Goal: Task Accomplishment & Management: Manage account settings

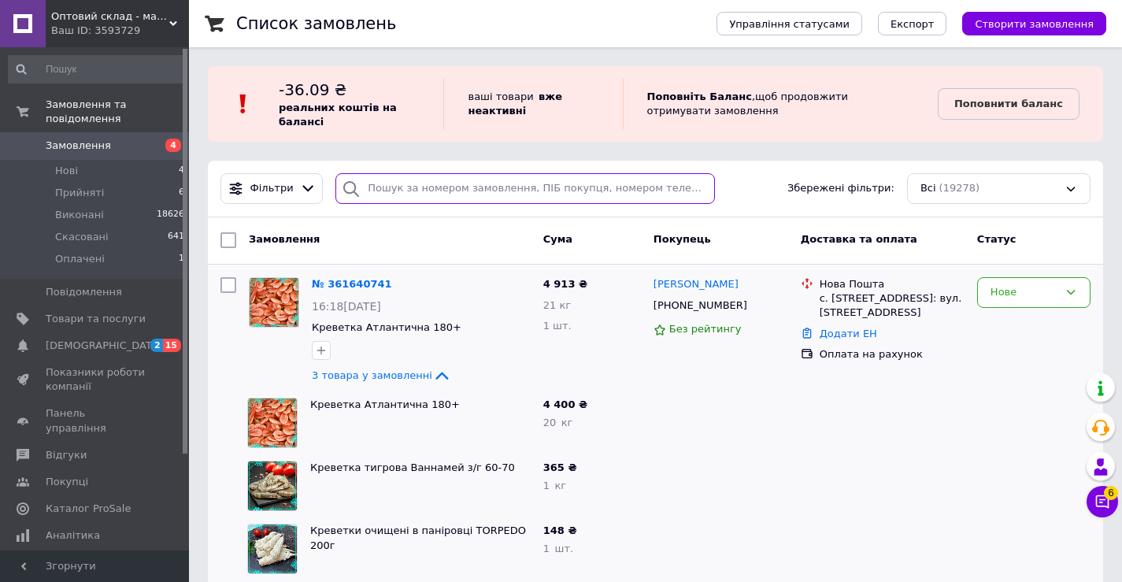
click at [463, 182] on input "search" at bounding box center [525, 188] width 380 height 31
paste input "[PHONE_NUMBER]"
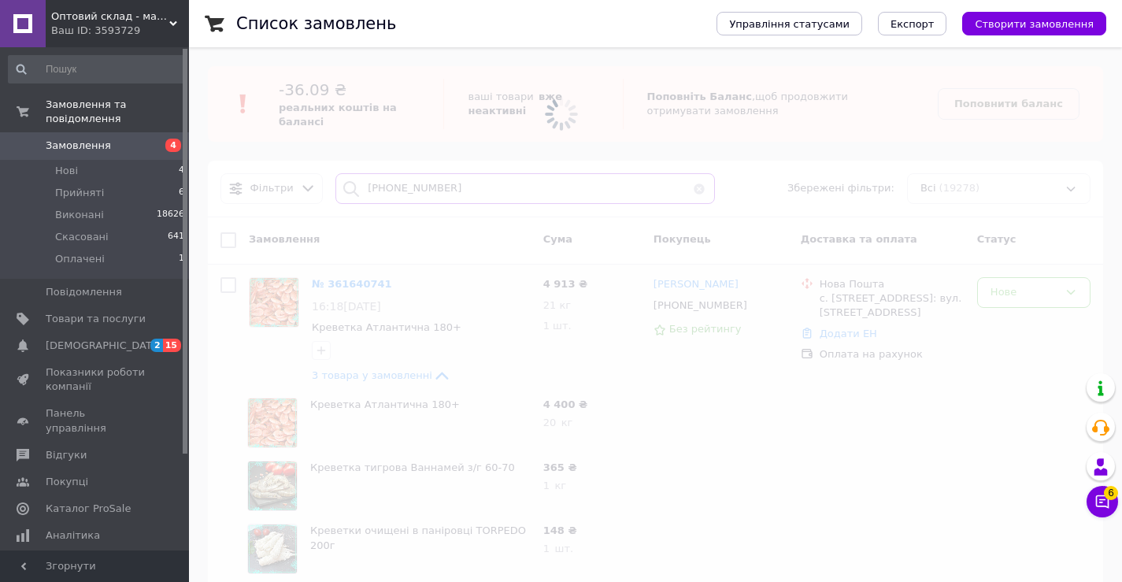
type input "+380681486790"
click at [120, 30] on div "Ваш ID: 3593729" at bounding box center [120, 31] width 138 height 14
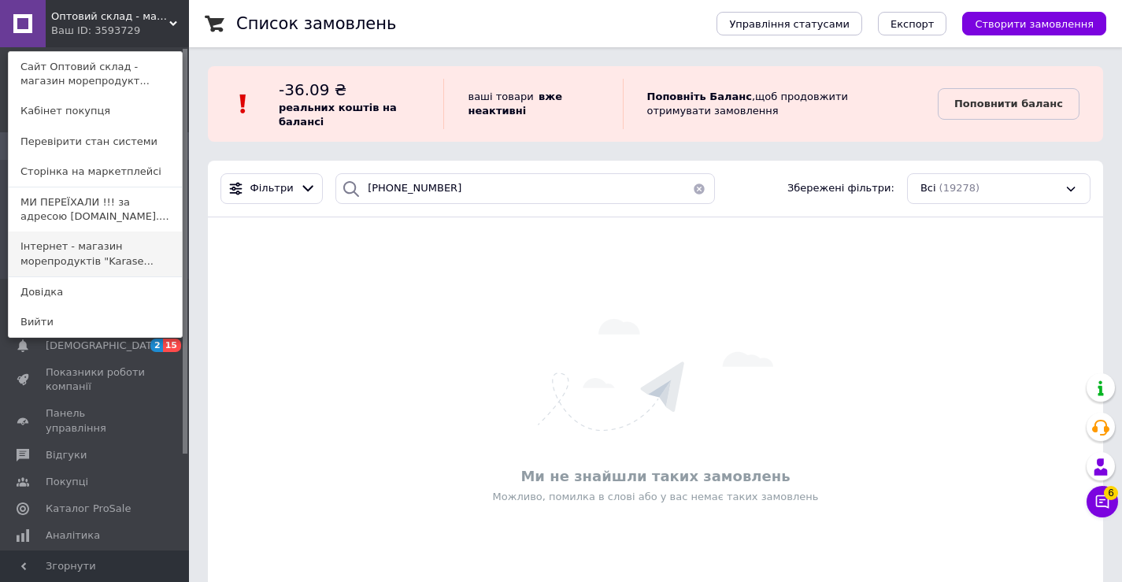
click at [94, 254] on link "Інтернет - магазин морепродуктів "Karase..." at bounding box center [95, 254] width 173 height 44
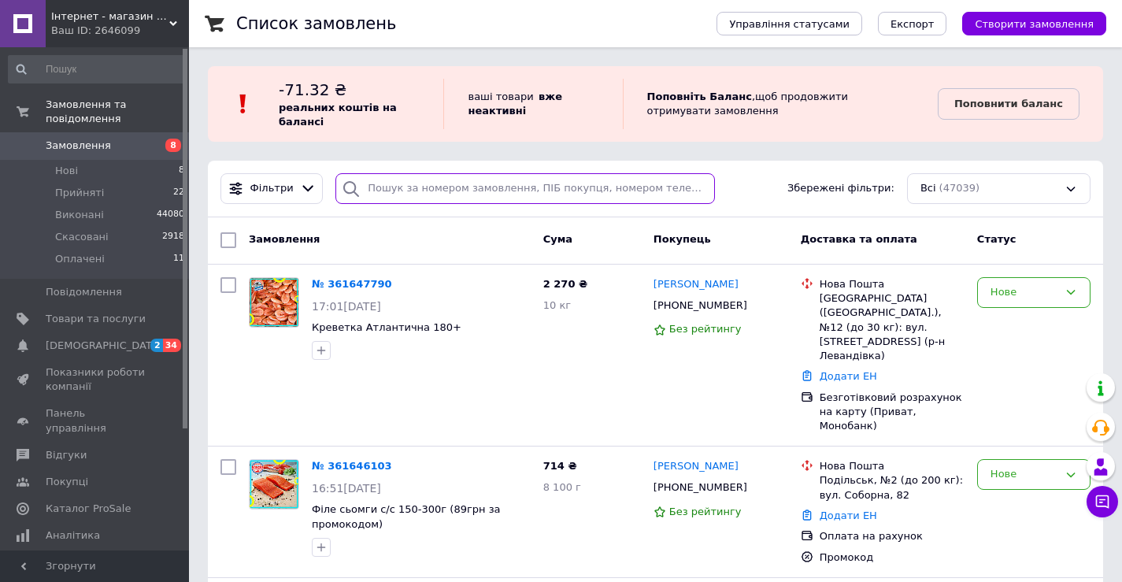
click at [463, 191] on input "search" at bounding box center [525, 188] width 380 height 31
paste input "[PHONE_NUMBER]"
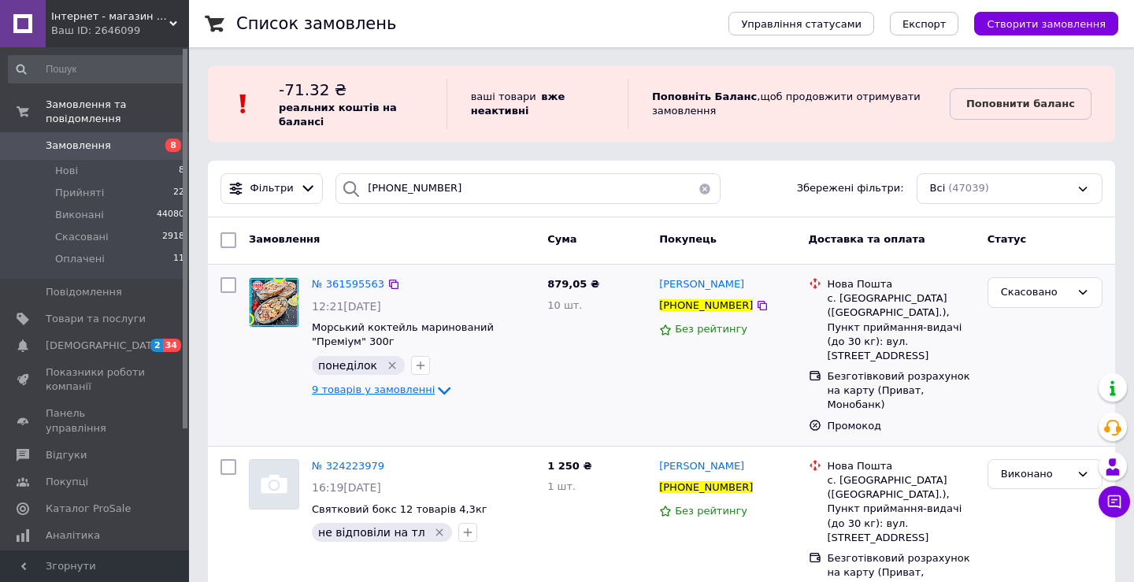
click at [435, 394] on icon at bounding box center [444, 390] width 19 height 19
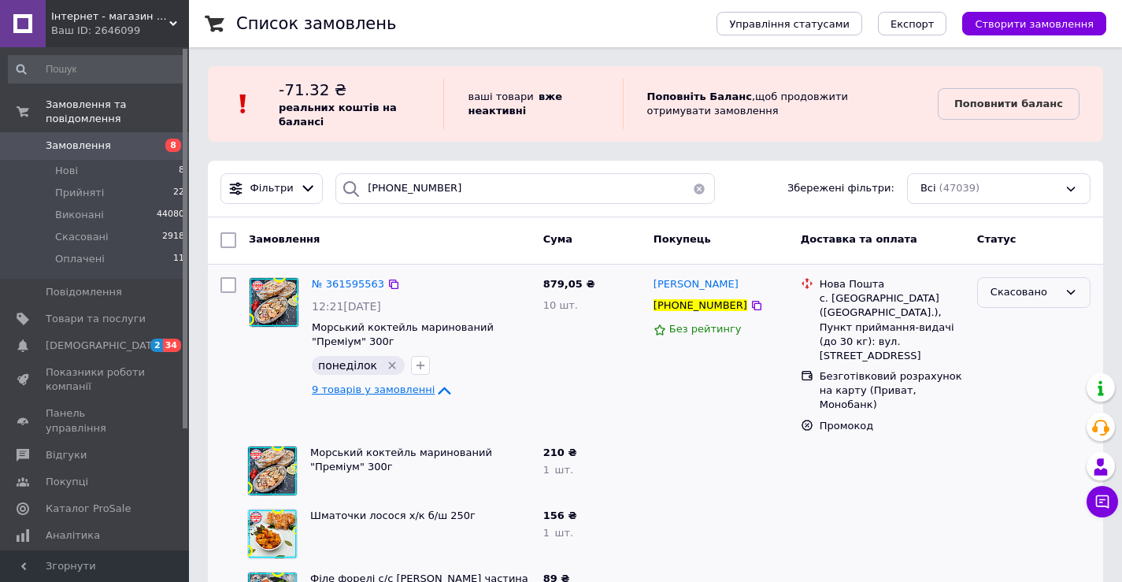
drag, startPoint x: 1029, startPoint y: 292, endPoint x: 1029, endPoint y: 305, distance: 12.6
click at [1029, 293] on div "Скасовано" at bounding box center [1025, 292] width 68 height 17
drag, startPoint x: 861, startPoint y: 454, endPoint x: 825, endPoint y: 448, distance: 36.6
click at [838, 456] on div at bounding box center [883, 470] width 176 height 63
drag, startPoint x: 279, startPoint y: 304, endPoint x: 286, endPoint y: 215, distance: 89.3
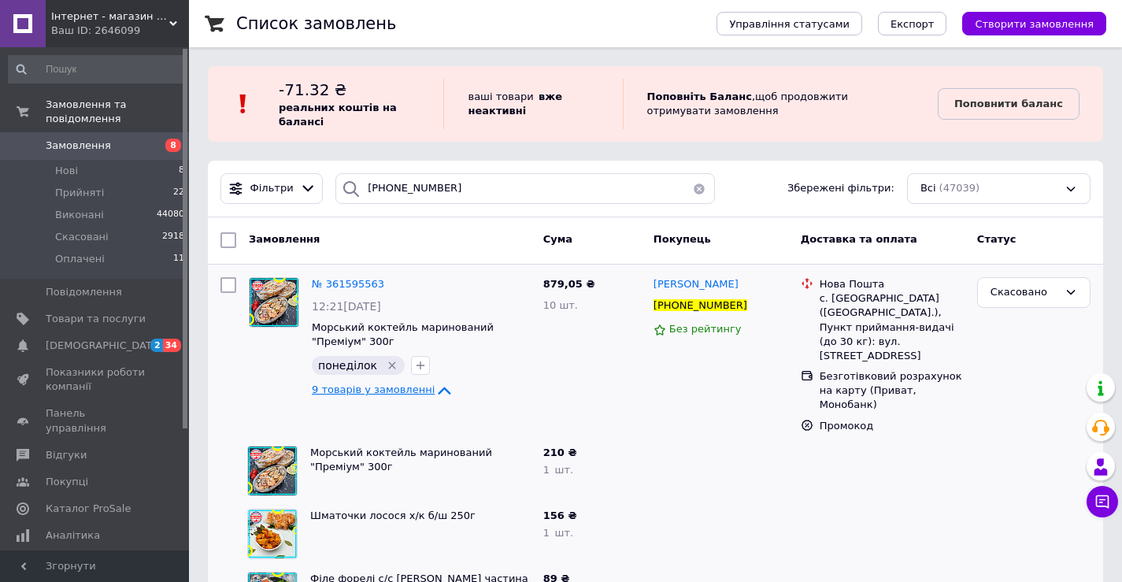
click at [995, 139] on div "-71.32 ₴ реальних коштів на балансі ваші товари   вже неактивні Поповніть Балан…" at bounding box center [655, 104] width 895 height 76
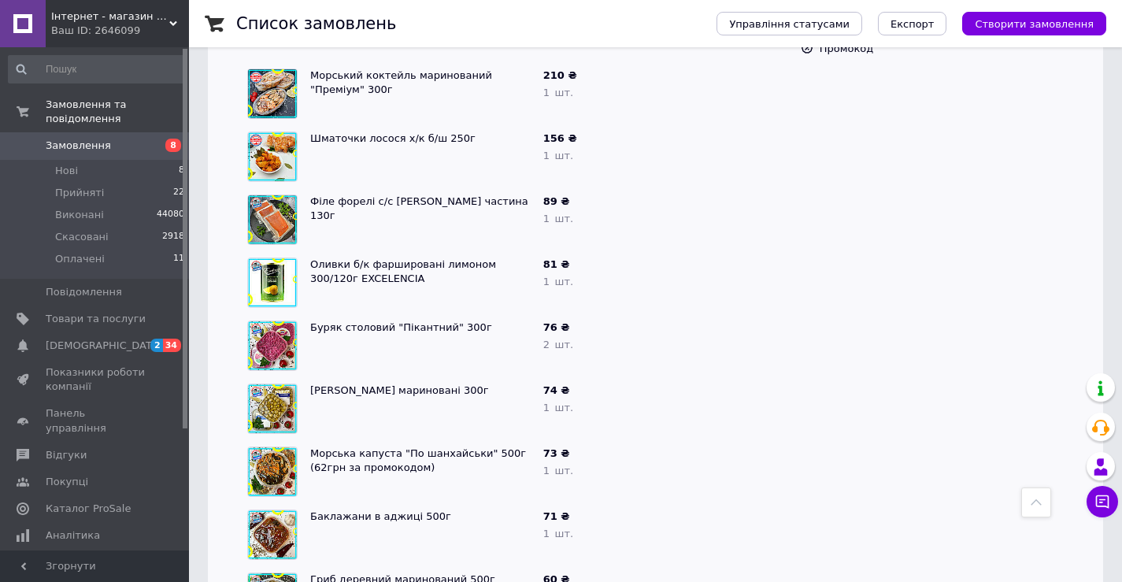
scroll to position [160, 0]
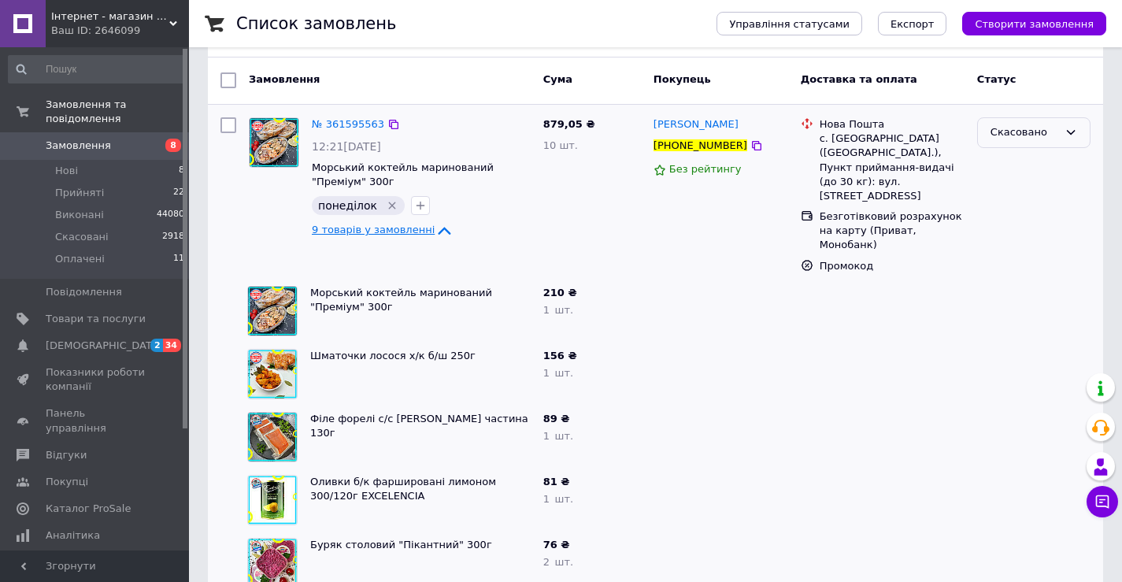
click at [1051, 134] on div "Скасовано" at bounding box center [1025, 132] width 68 height 17
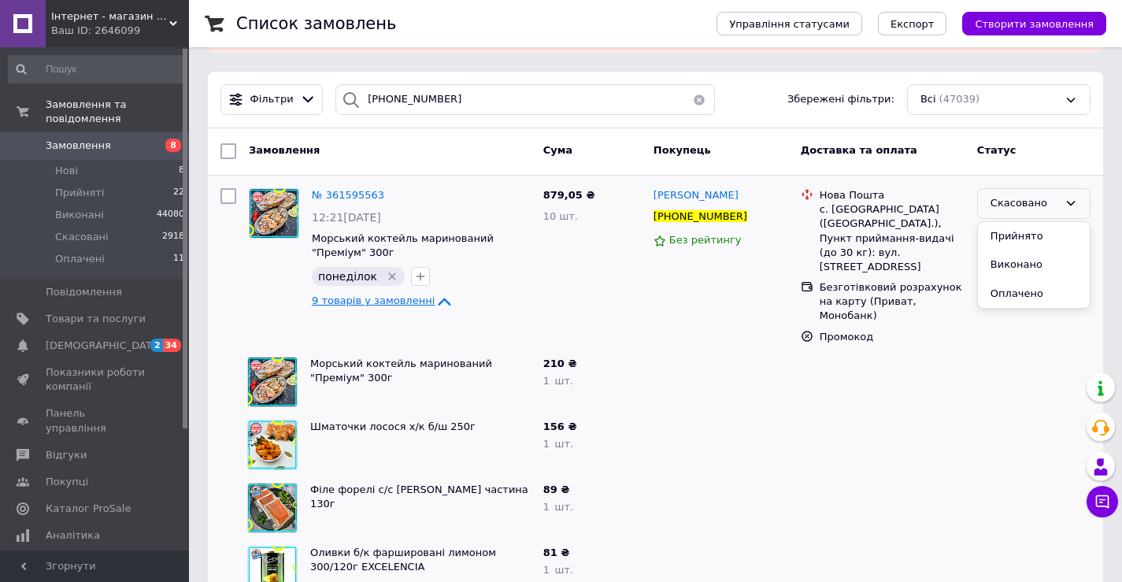
scroll to position [2, 0]
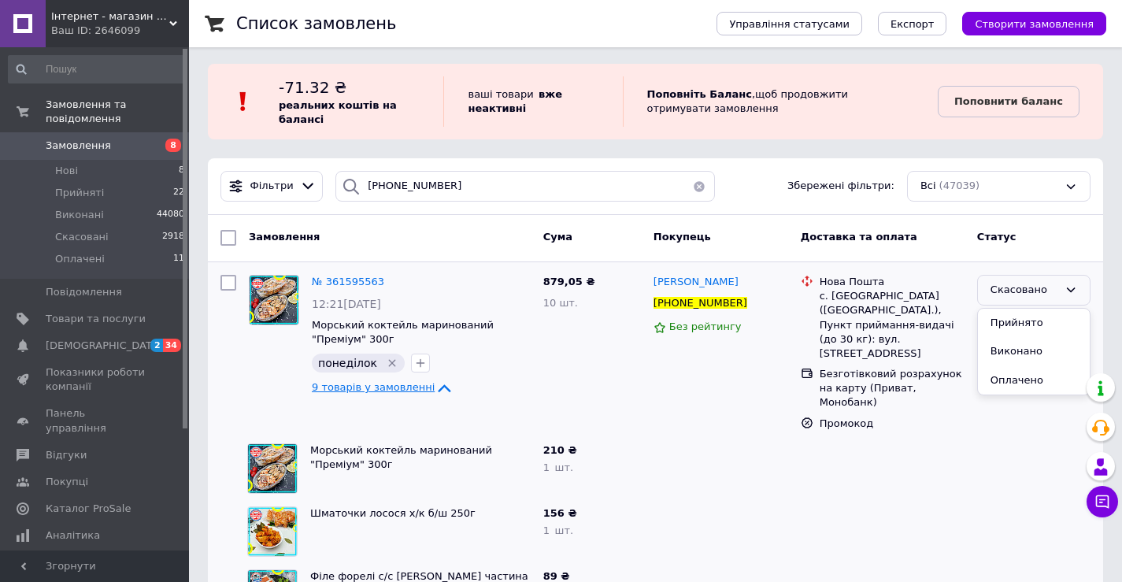
drag, startPoint x: 993, startPoint y: 142, endPoint x: 806, endPoint y: 168, distance: 188.4
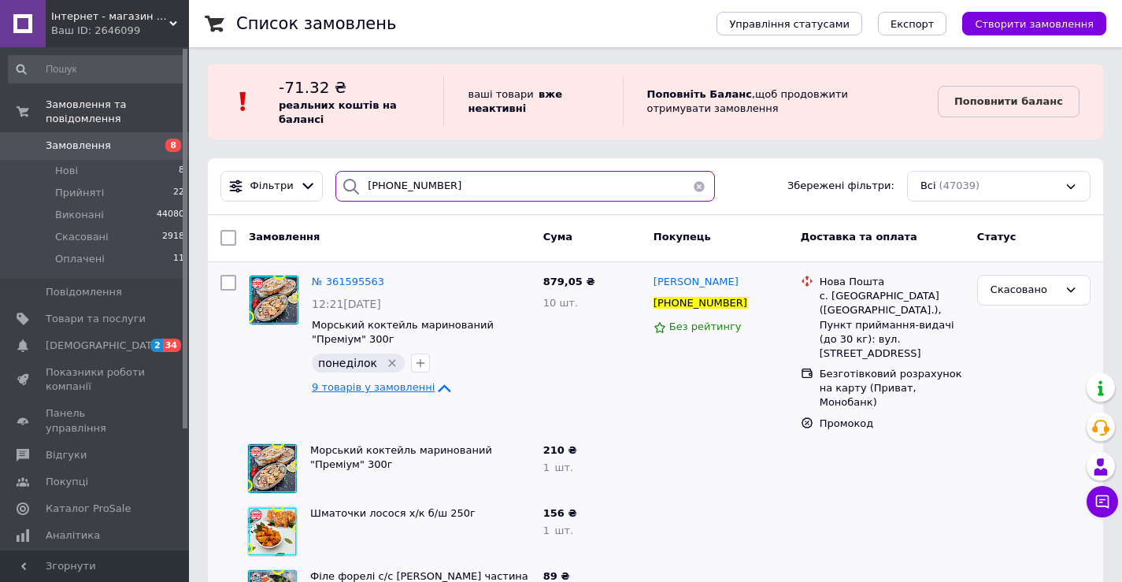
click at [464, 187] on input "+380681486790" at bounding box center [525, 186] width 380 height 31
paste input "979235701"
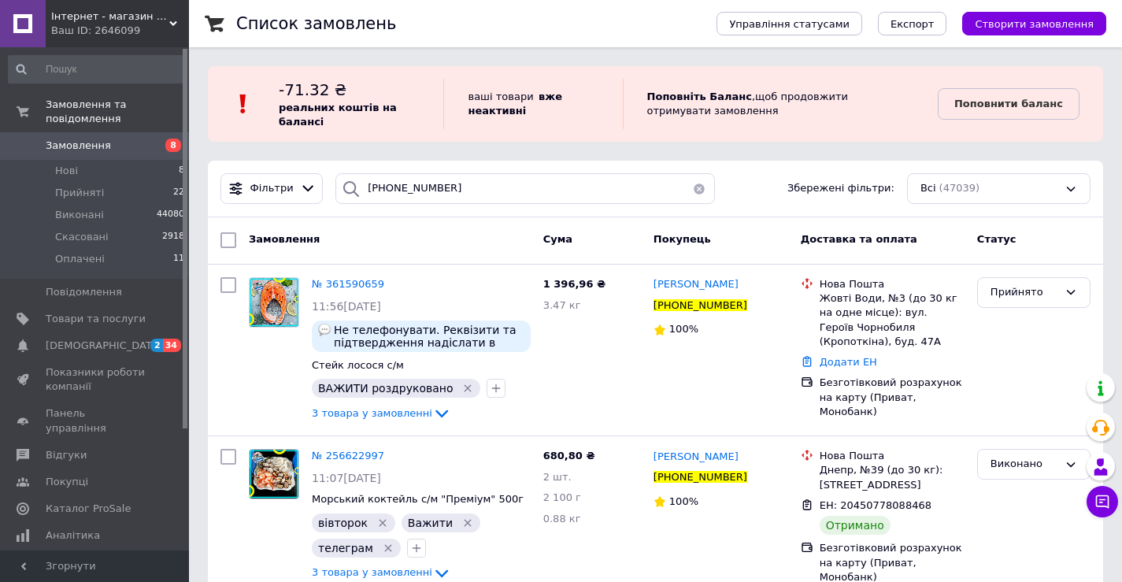
drag, startPoint x: 976, startPoint y: 153, endPoint x: 832, endPoint y: 173, distance: 145.6
click at [976, 152] on div "Список замовлень Управління статусами Експорт Створити замовлення -71.32 ₴ реал…" at bounding box center [655, 382] width 933 height 765
drag, startPoint x: 1036, startPoint y: 295, endPoint x: 1035, endPoint y: 303, distance: 8.7
click at [1035, 295] on div "Прийнято" at bounding box center [1025, 292] width 68 height 17
drag, startPoint x: 1025, startPoint y: 379, endPoint x: 995, endPoint y: 382, distance: 30.1
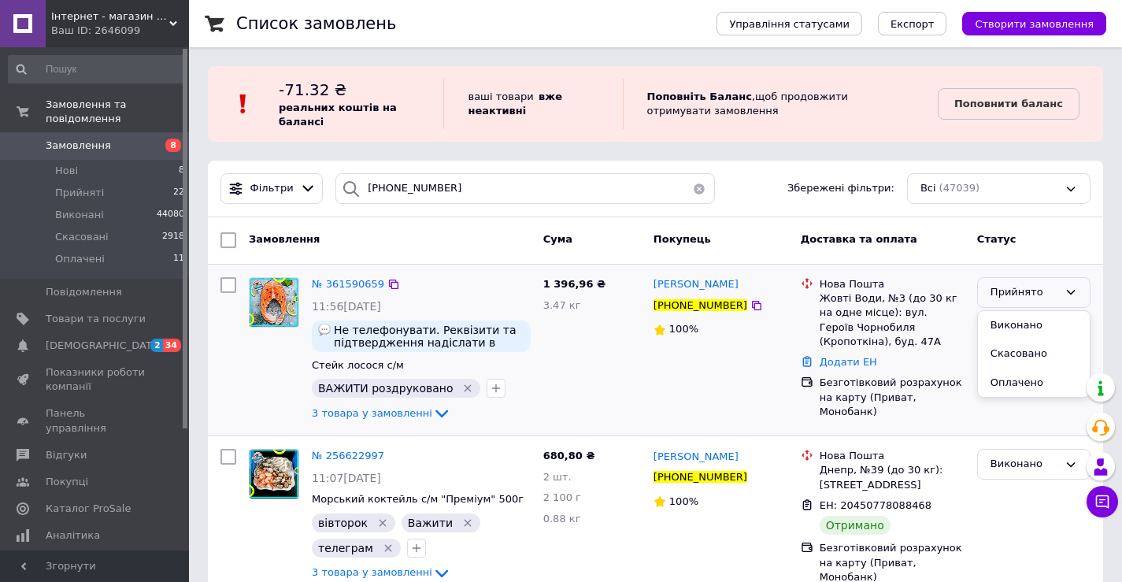
click at [1025, 380] on li "Оплачено" at bounding box center [1034, 383] width 112 height 29
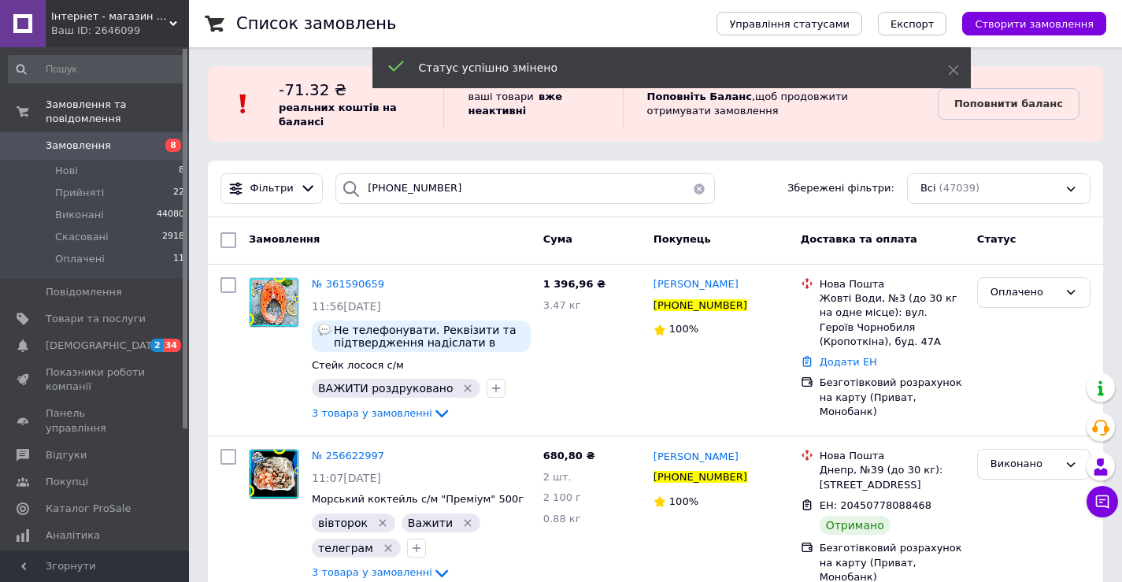
drag, startPoint x: 272, startPoint y: 306, endPoint x: 251, endPoint y: 68, distance: 239.5
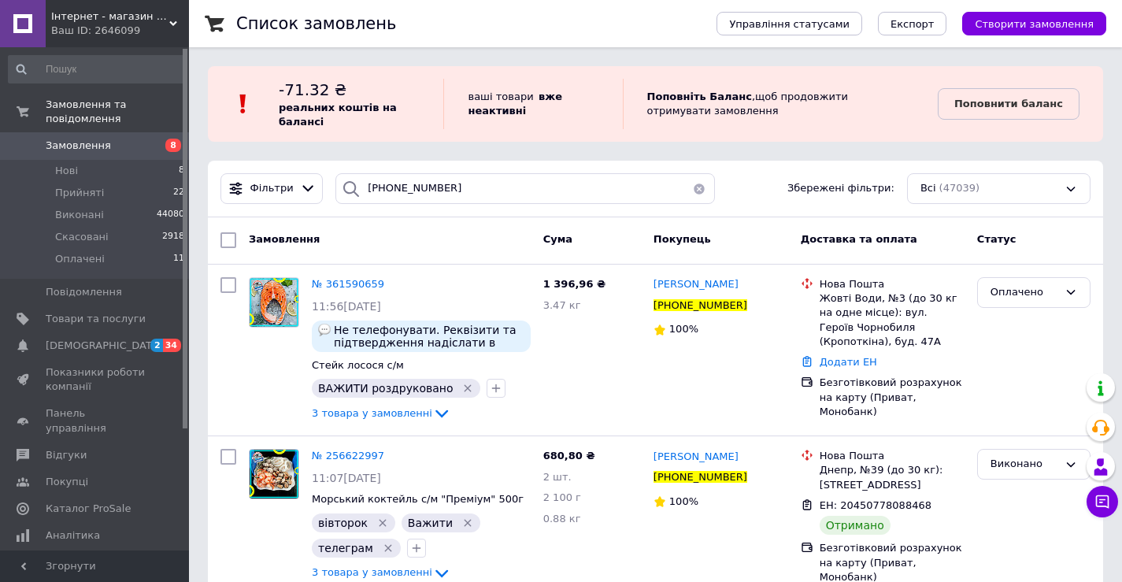
click at [1062, 150] on div "Список замовлень Управління статусами Експорт Створити замовлення -71.32 ₴ реал…" at bounding box center [655, 382] width 933 height 765
drag, startPoint x: 954, startPoint y: 156, endPoint x: 505, endPoint y: 236, distance: 456.0
click at [945, 159] on div "Список замовлень Управління статусами Експорт Створити замовлення -71.32 ₴ реал…" at bounding box center [655, 382] width 933 height 765
click at [417, 184] on input "+380979235701" at bounding box center [525, 188] width 380 height 31
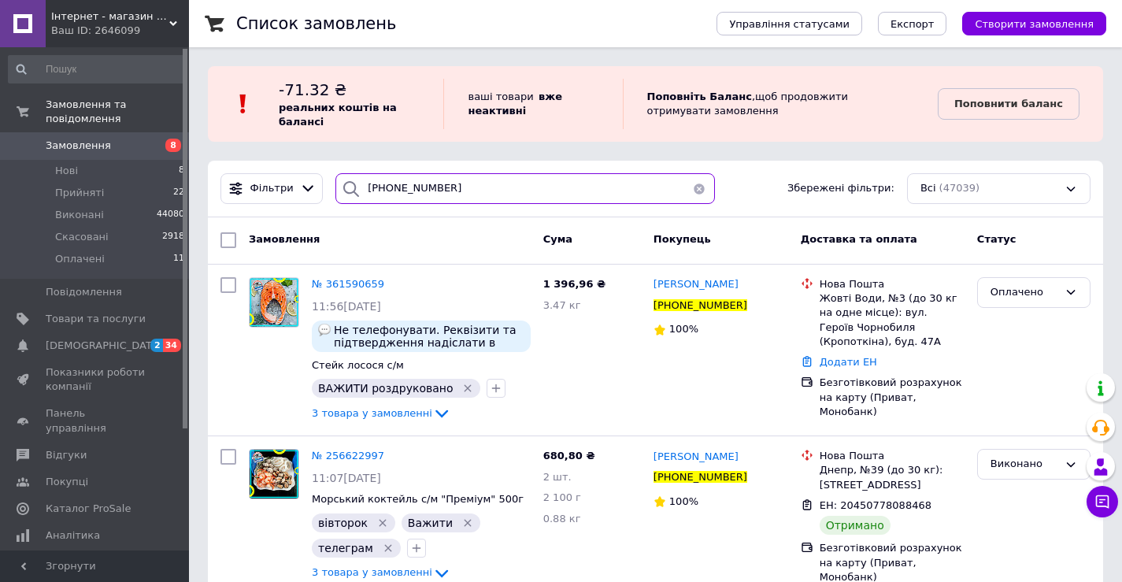
click at [417, 184] on input "+380979235701" at bounding box center [525, 188] width 380 height 31
paste input "506133028"
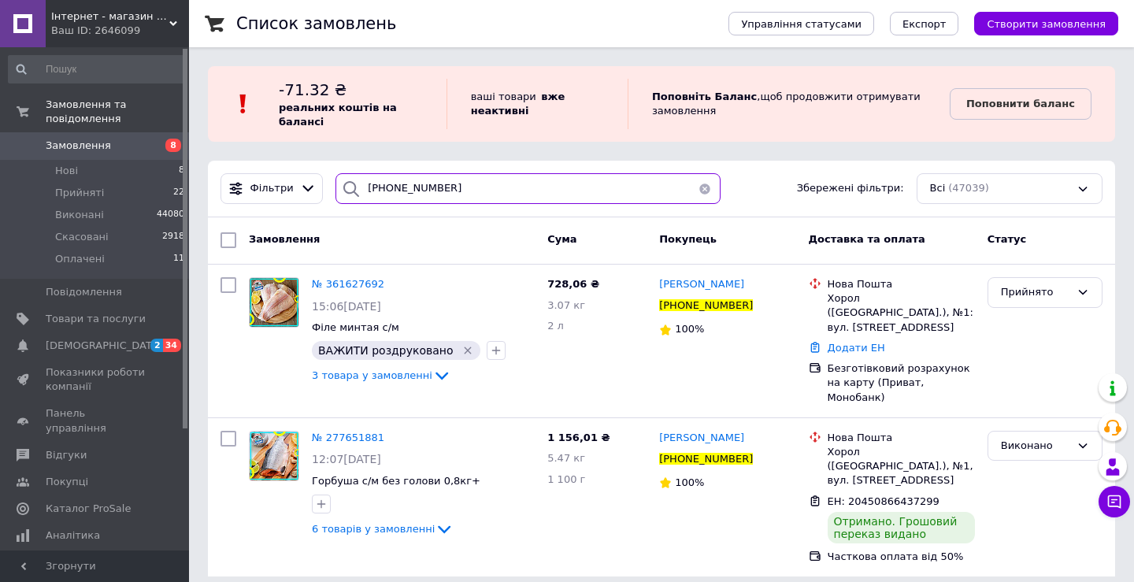
click at [457, 198] on input "+380506133028" at bounding box center [527, 188] width 385 height 31
click at [456, 198] on input "+380506133028" at bounding box center [527, 188] width 385 height 31
click at [456, 199] on input "+380506133028" at bounding box center [527, 188] width 385 height 31
click at [455, 200] on input "+380506133028" at bounding box center [527, 188] width 385 height 31
paste input "957825576"
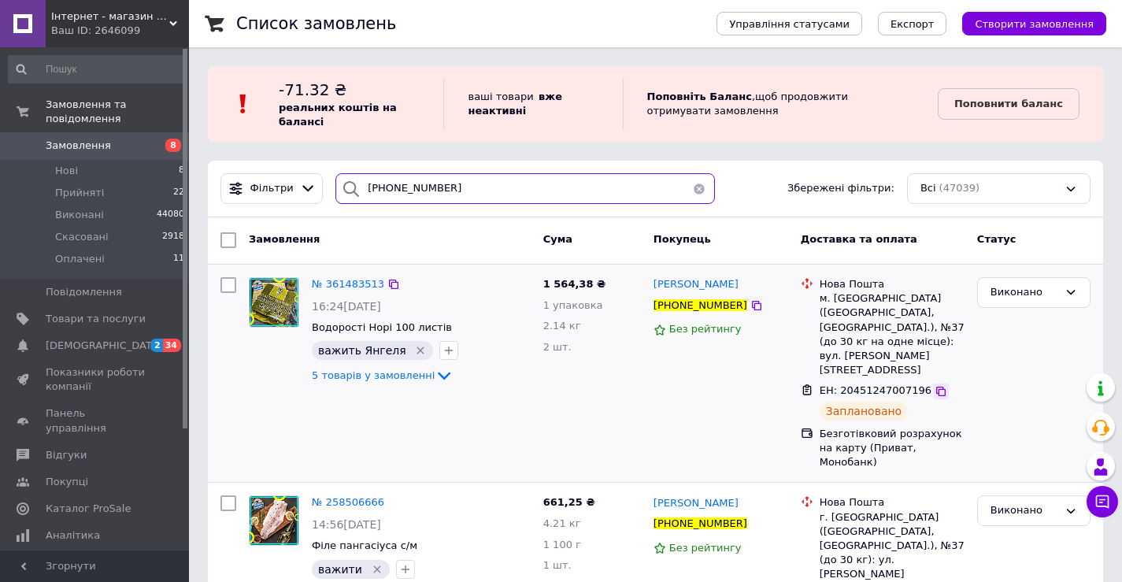
type input "+380957825576"
click at [935, 385] on icon at bounding box center [941, 391] width 13 height 13
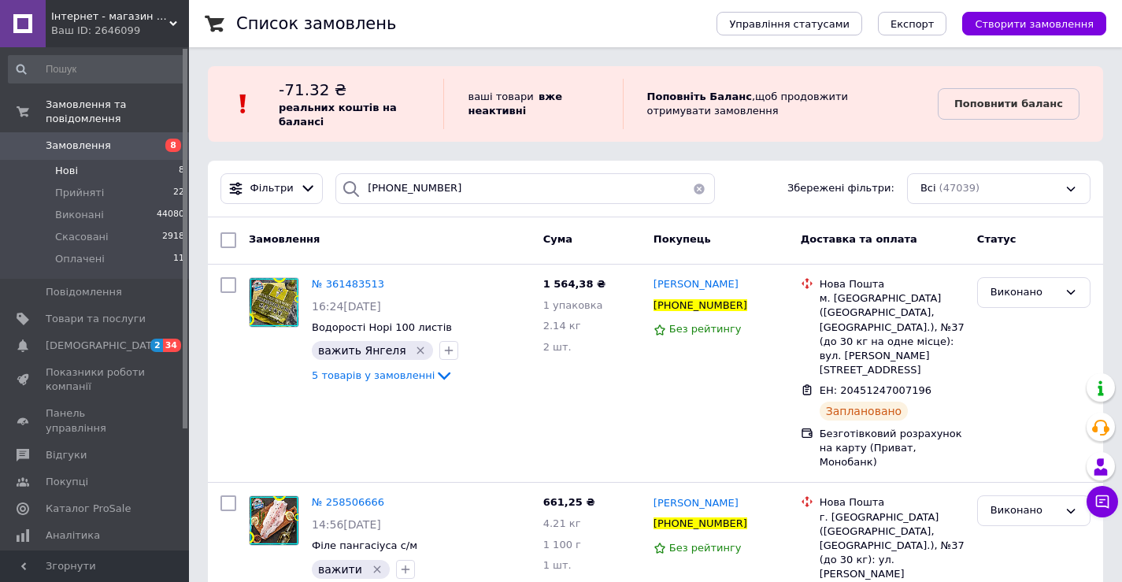
click at [150, 160] on li "Нові 8" at bounding box center [97, 171] width 194 height 22
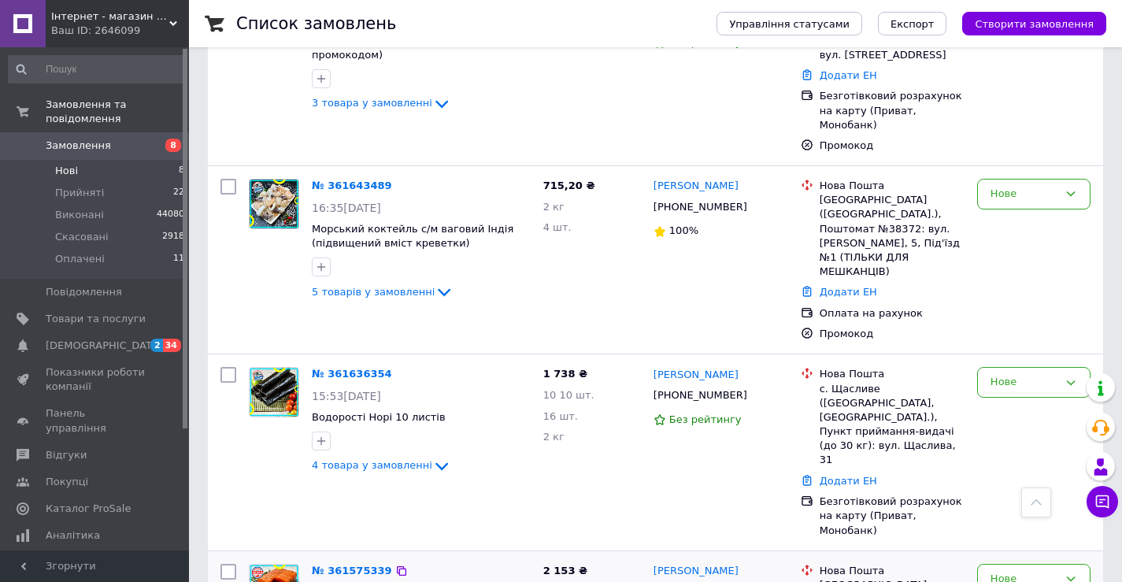
scroll to position [791, 0]
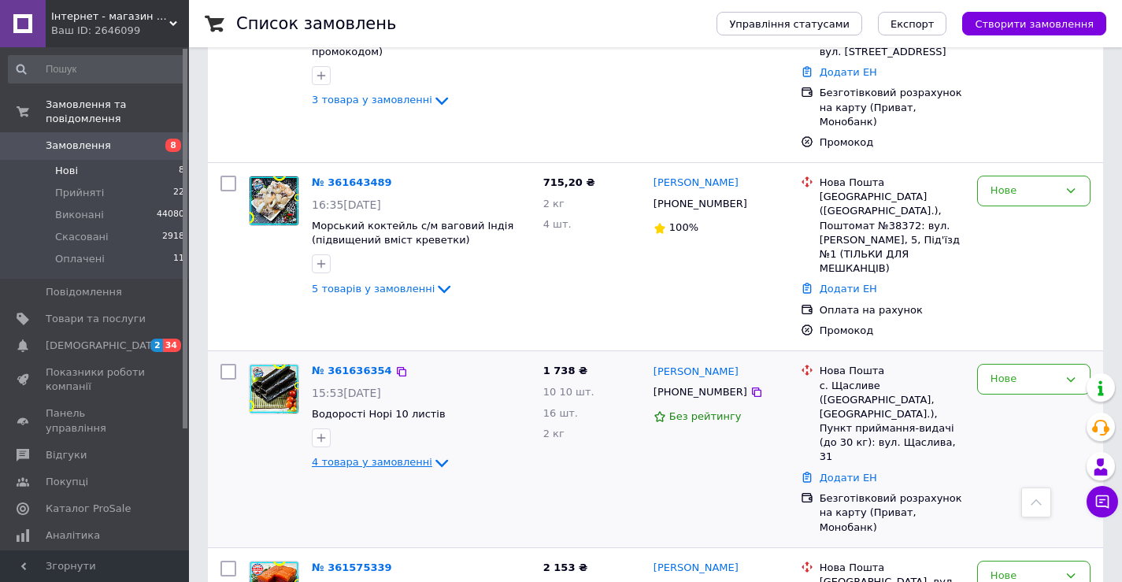
click at [331, 456] on span "4 товара у замовленні" at bounding box center [372, 462] width 120 height 12
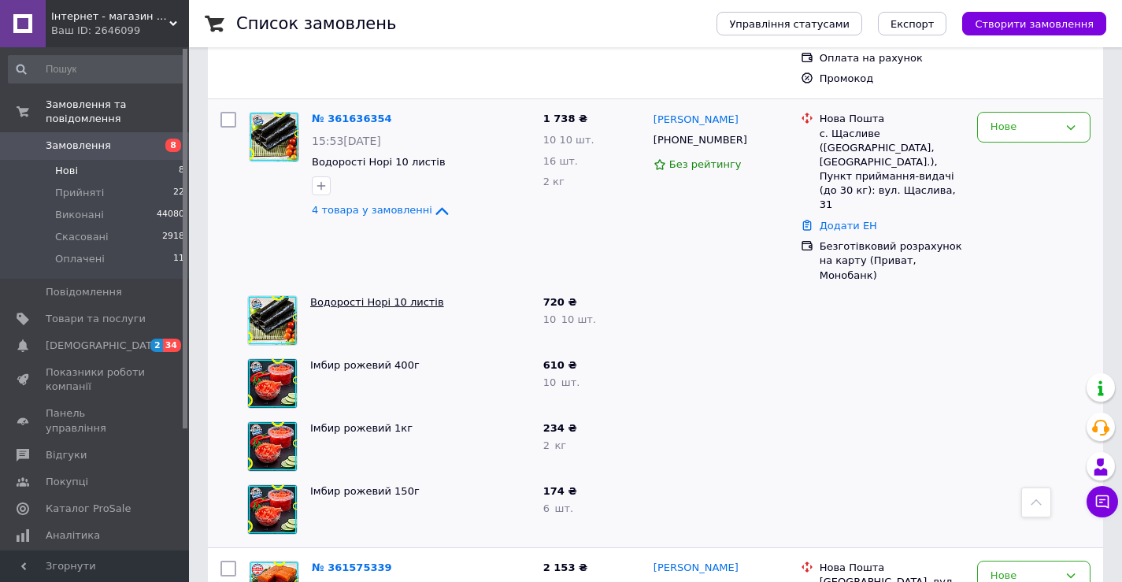
scroll to position [728, 0]
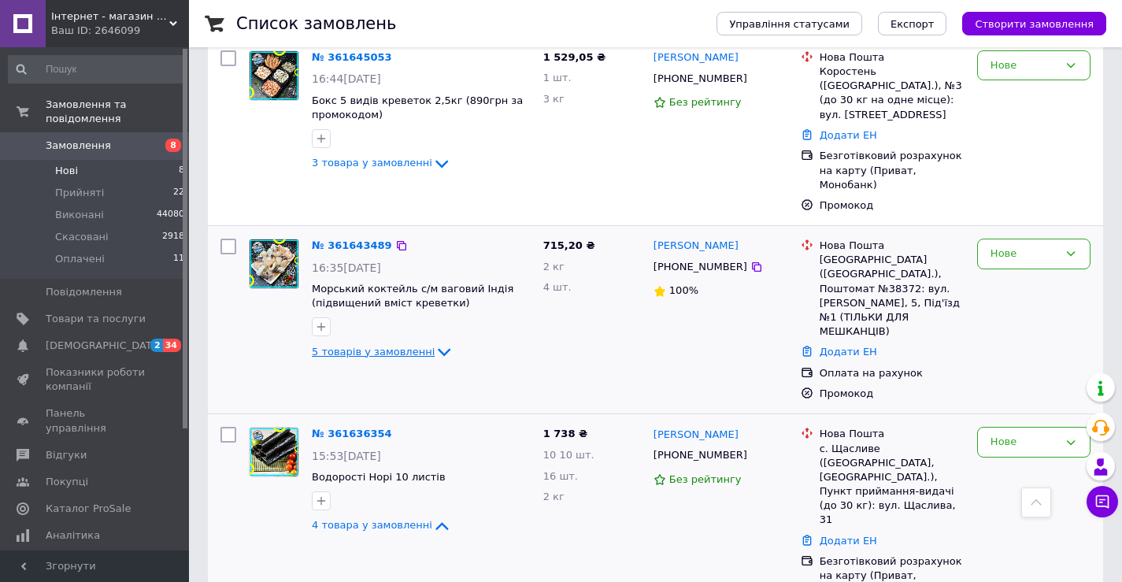
click at [337, 346] on span "5 товарів у замовленні" at bounding box center [373, 352] width 123 height 12
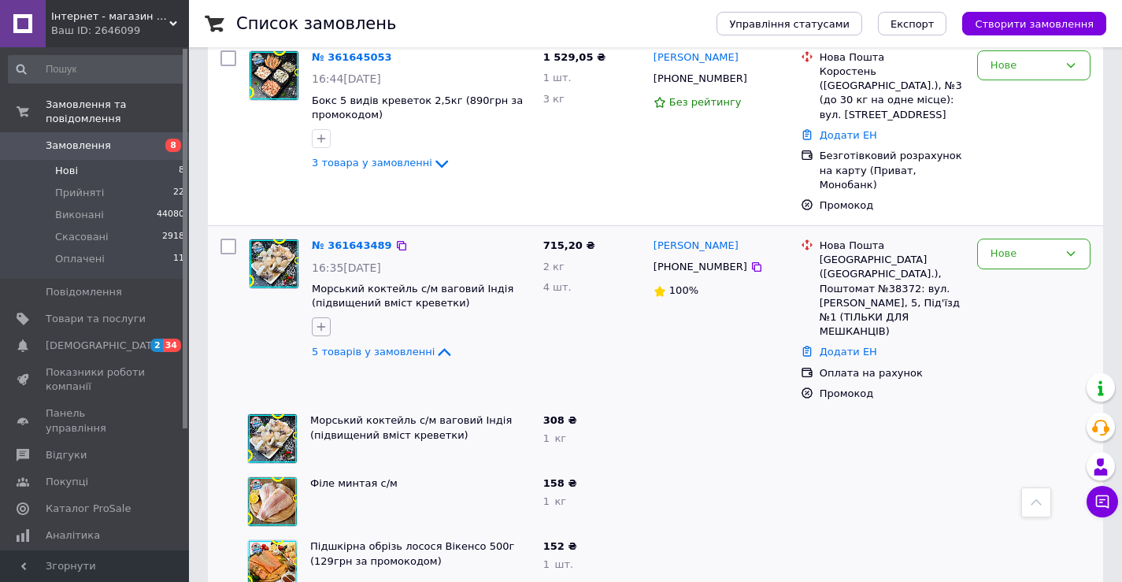
drag, startPoint x: 319, startPoint y: 254, endPoint x: 324, endPoint y: 261, distance: 9.6
click at [319, 321] on icon "button" at bounding box center [321, 327] width 13 height 13
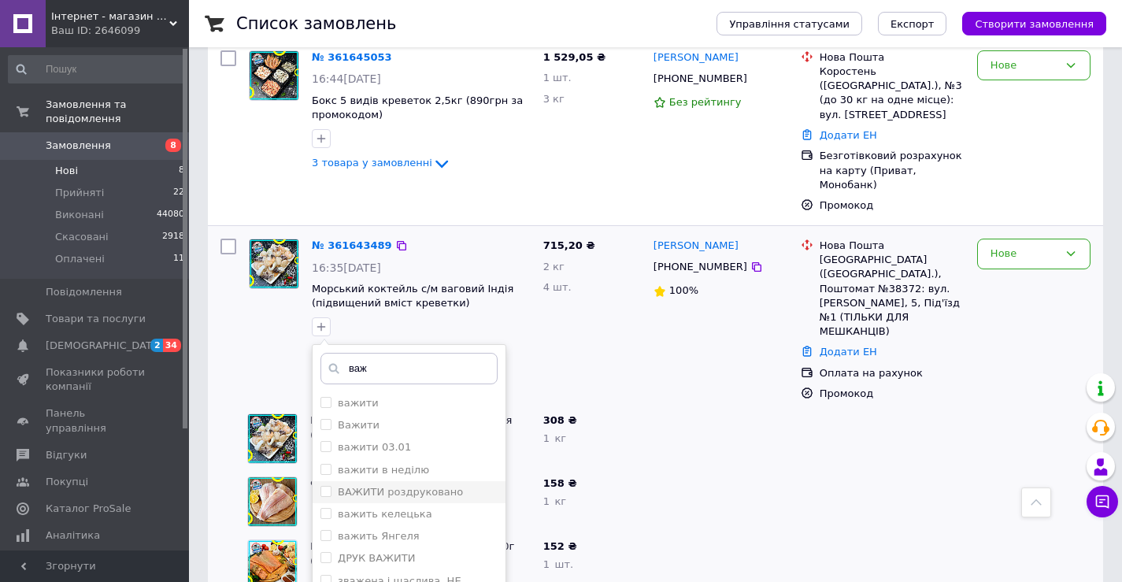
type input "важ"
click at [404, 486] on label "ВАЖИТИ роздруковано" at bounding box center [400, 492] width 125 height 12
checkbox input "true"
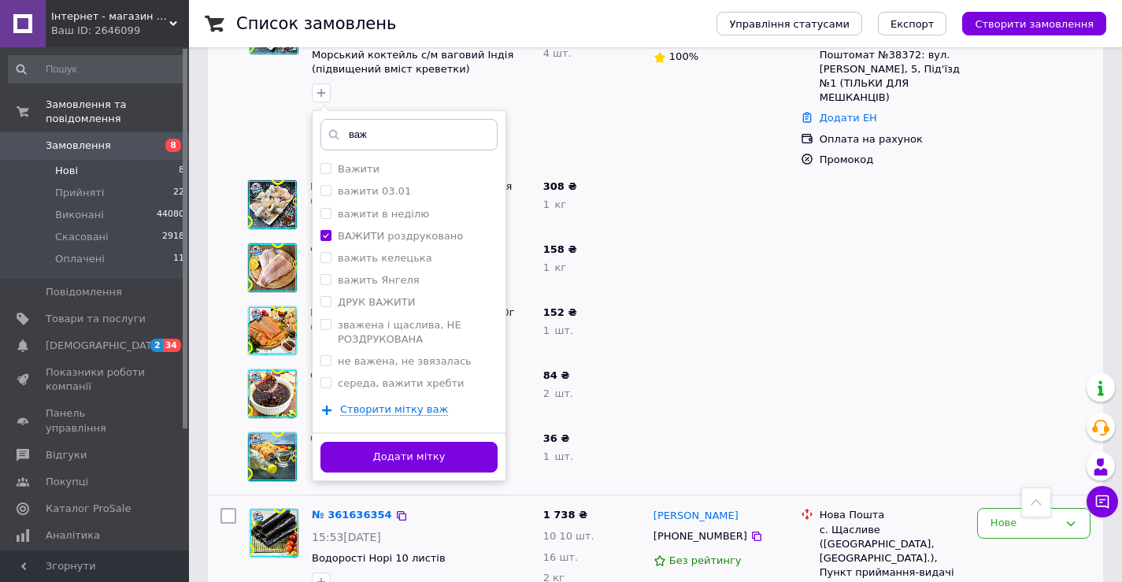
scroll to position [964, 0]
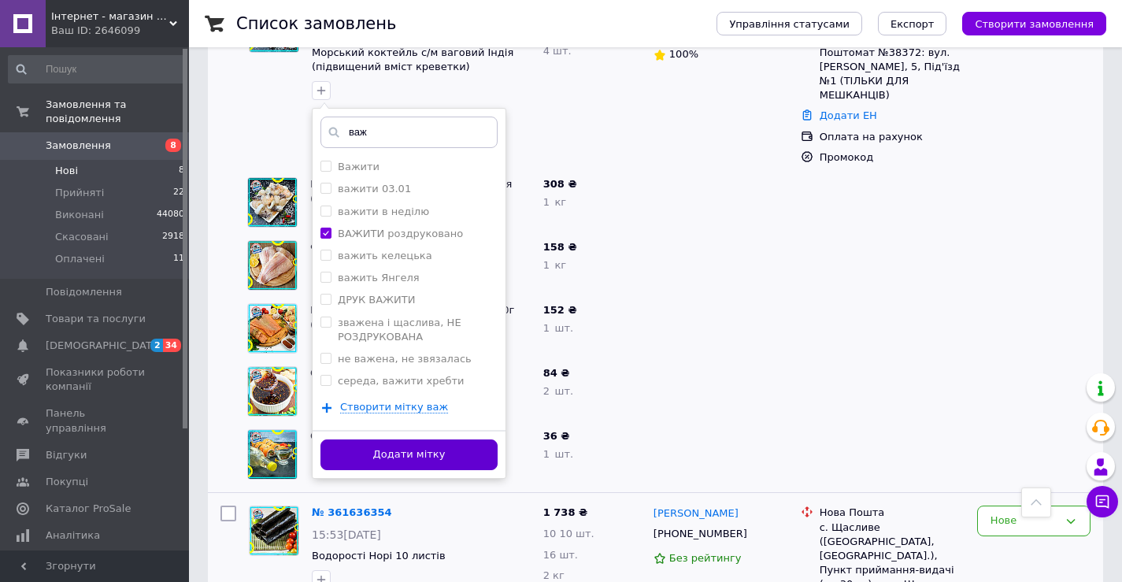
click at [421, 439] on button "Додати мітку" at bounding box center [409, 454] width 177 height 31
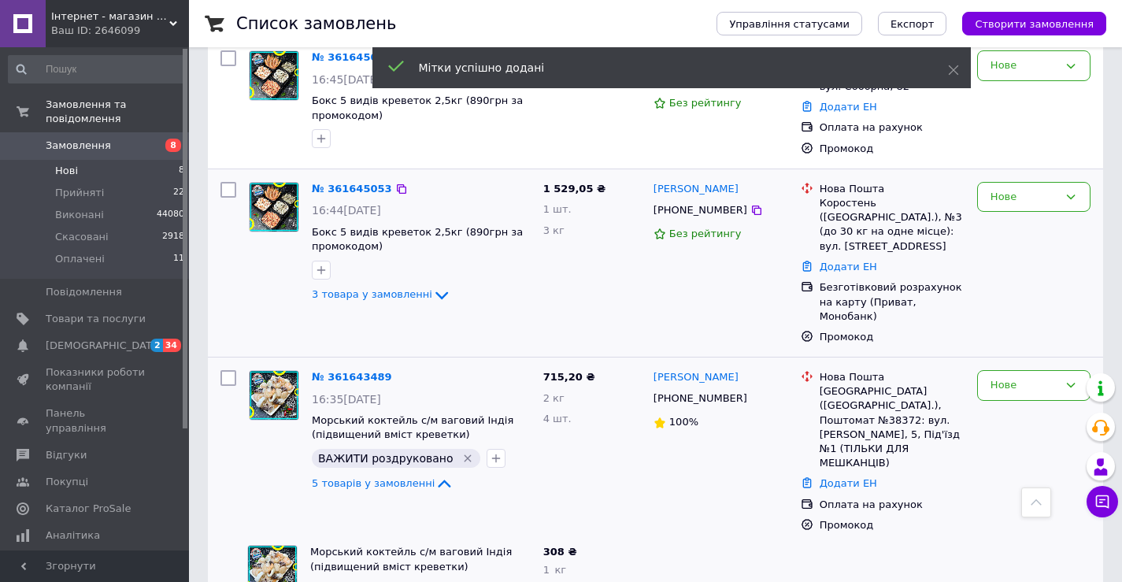
scroll to position [570, 0]
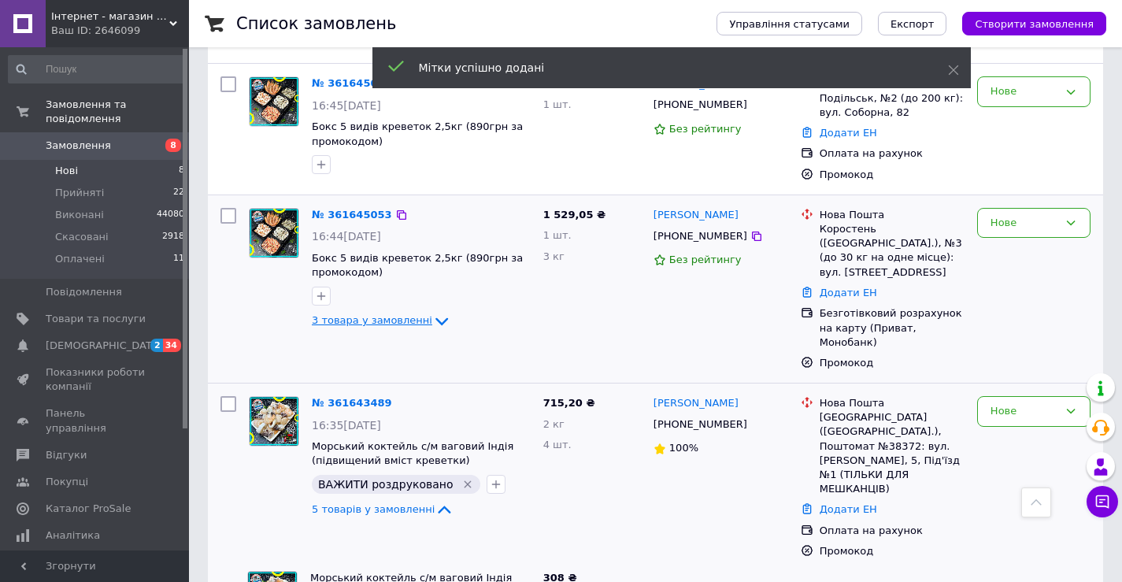
click at [342, 312] on div "3 товара у замовленні" at bounding box center [421, 321] width 219 height 19
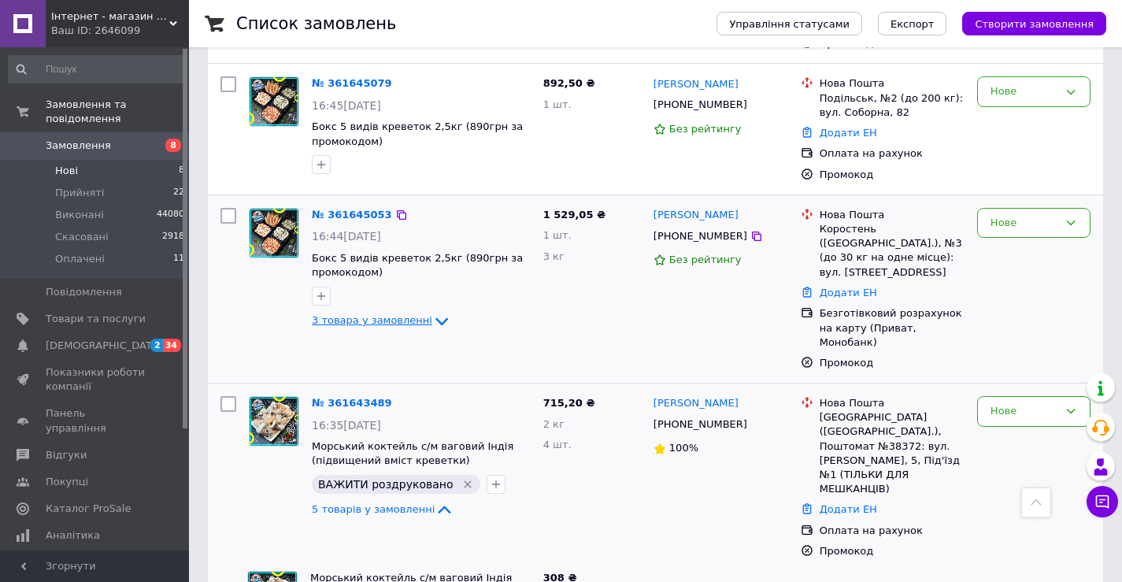
click at [343, 314] on span "3 товара у замовленні" at bounding box center [372, 320] width 120 height 12
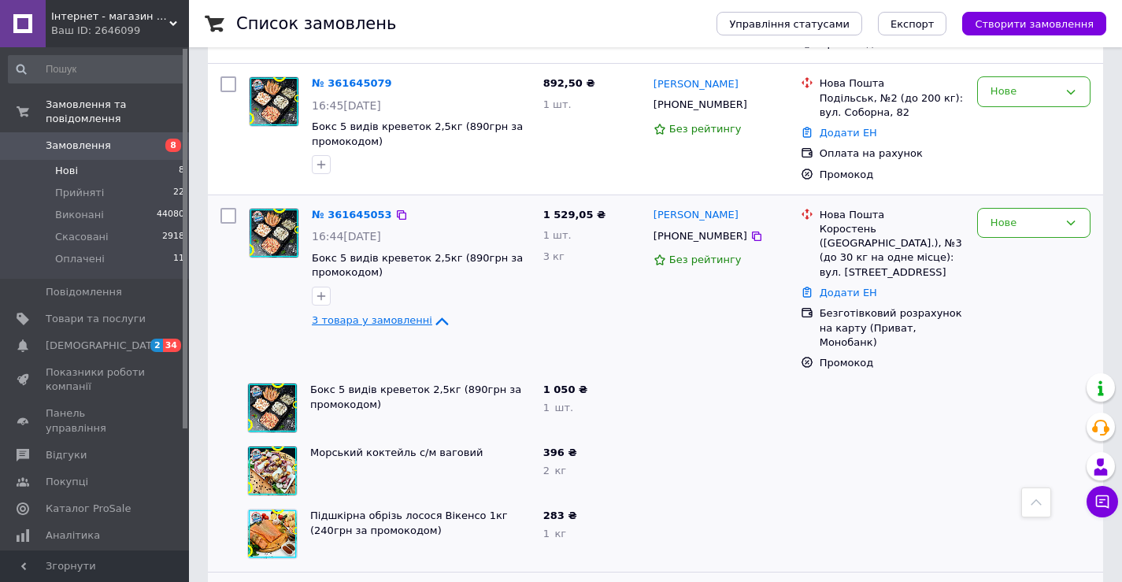
click at [343, 314] on span "3 товара у замовленні" at bounding box center [372, 320] width 120 height 12
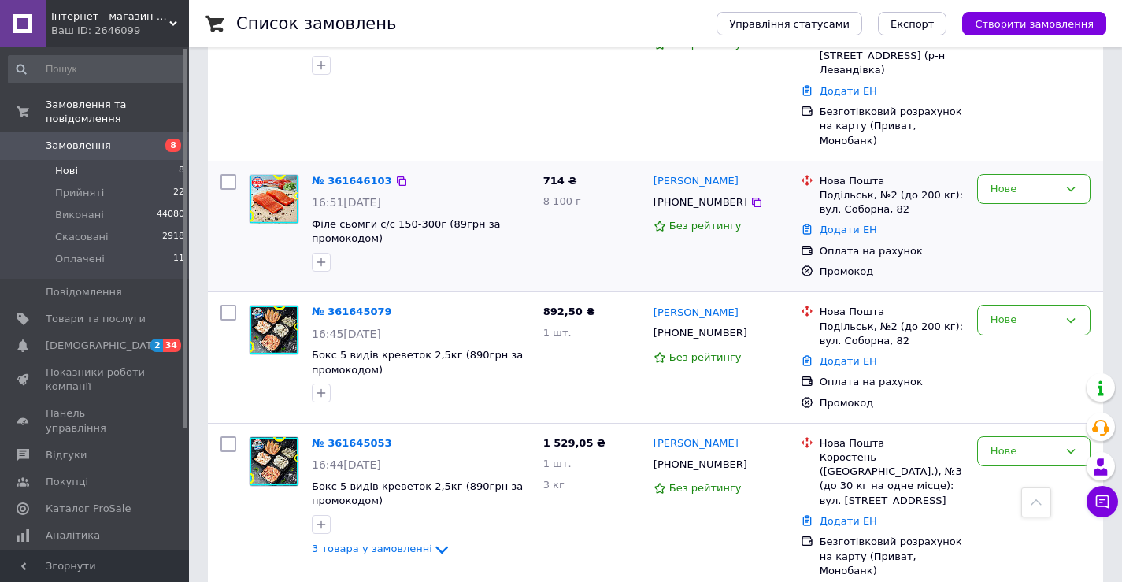
scroll to position [334, 0]
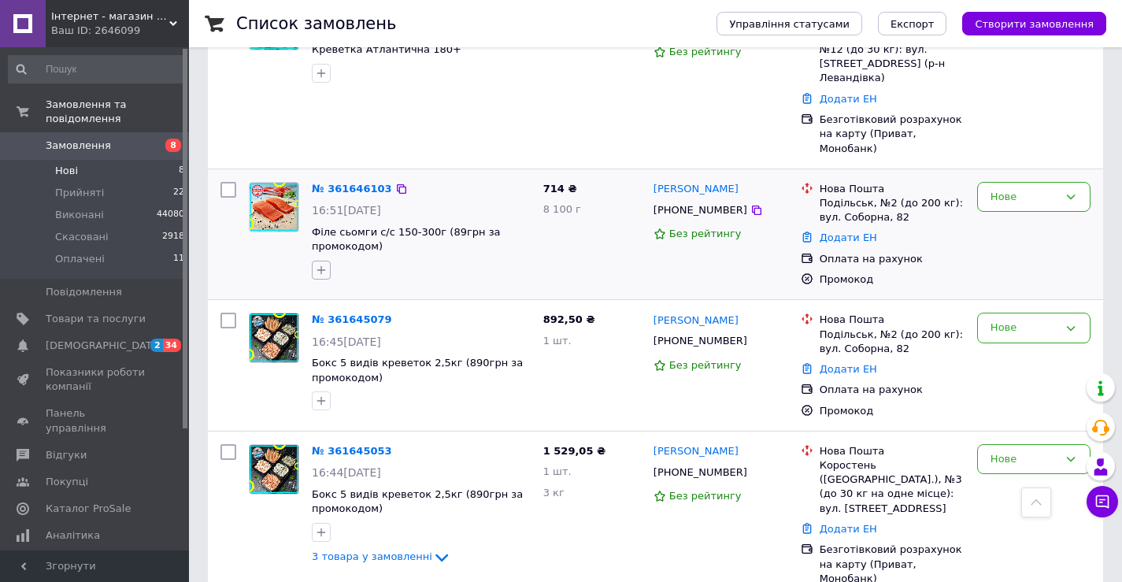
click at [319, 264] on icon "button" at bounding box center [321, 270] width 13 height 13
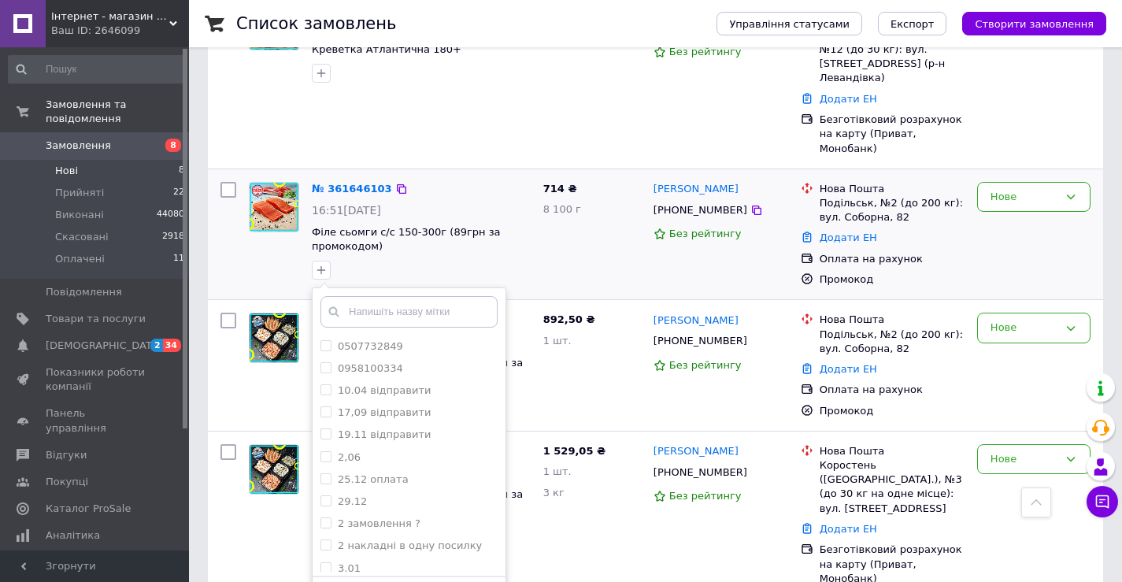
click at [419, 258] on div "0507732849 0958100334 10.04 відправити 17,09 відправити 19.11 відправити 2,06 2…" at bounding box center [421, 270] width 225 height 25
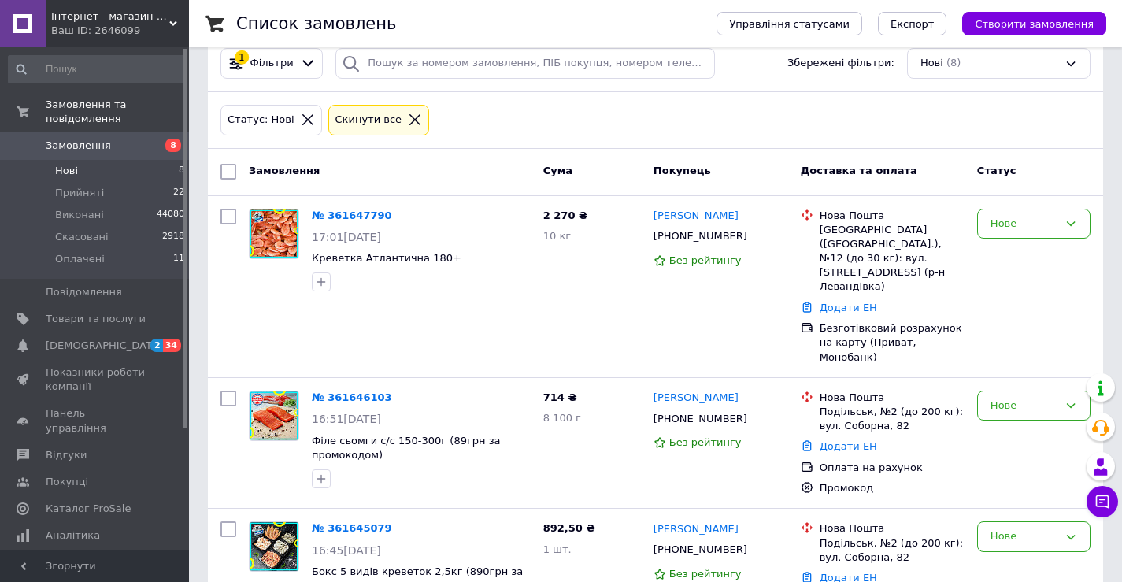
scroll to position [98, 0]
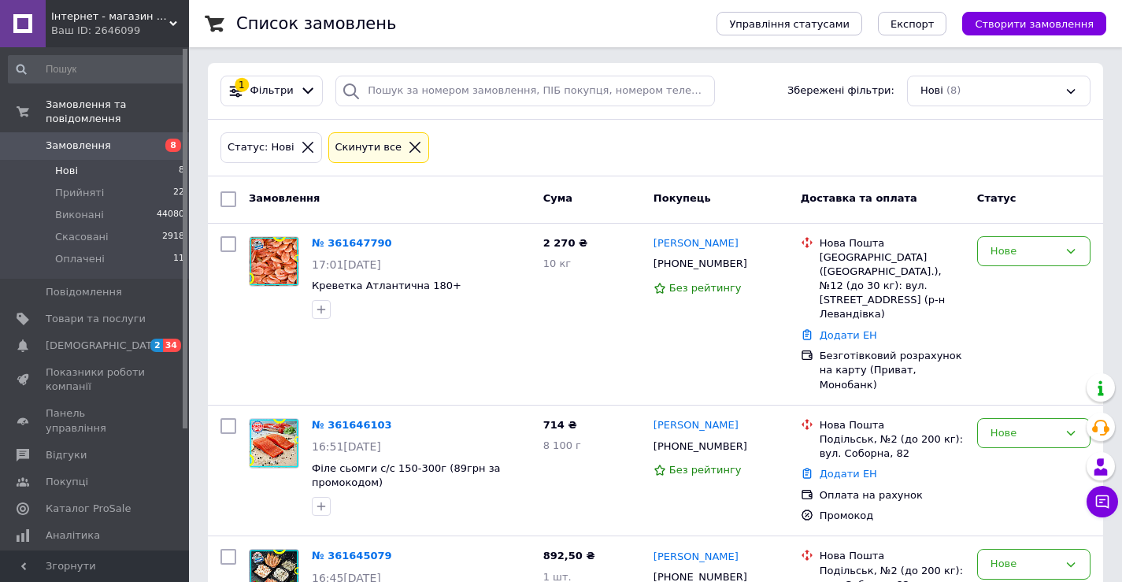
click at [302, 145] on icon at bounding box center [307, 147] width 11 height 11
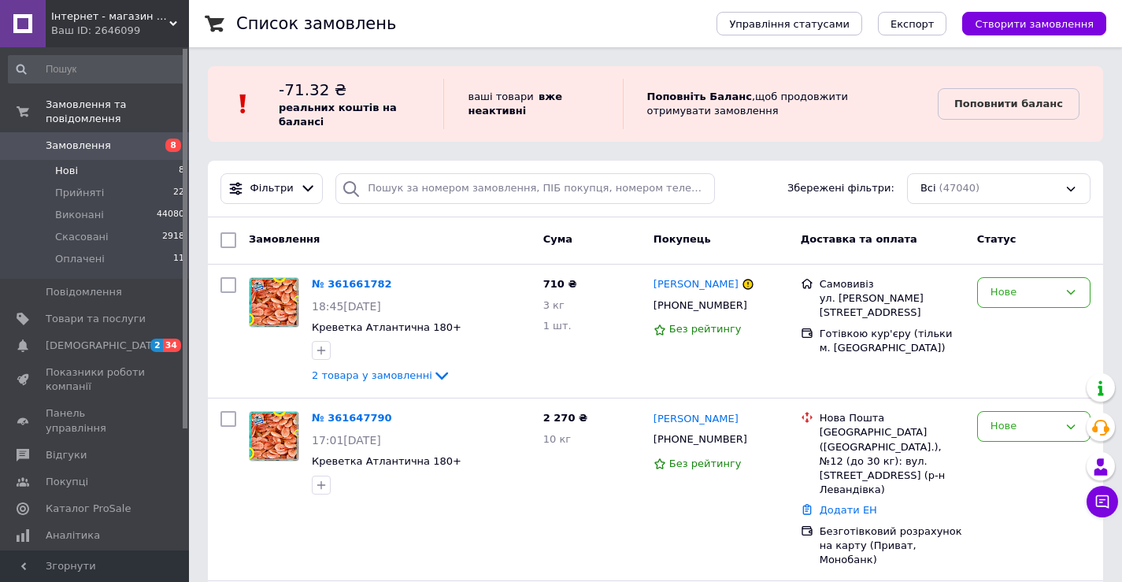
click at [395, 377] on span "2 товара у замовленні" at bounding box center [372, 375] width 120 height 12
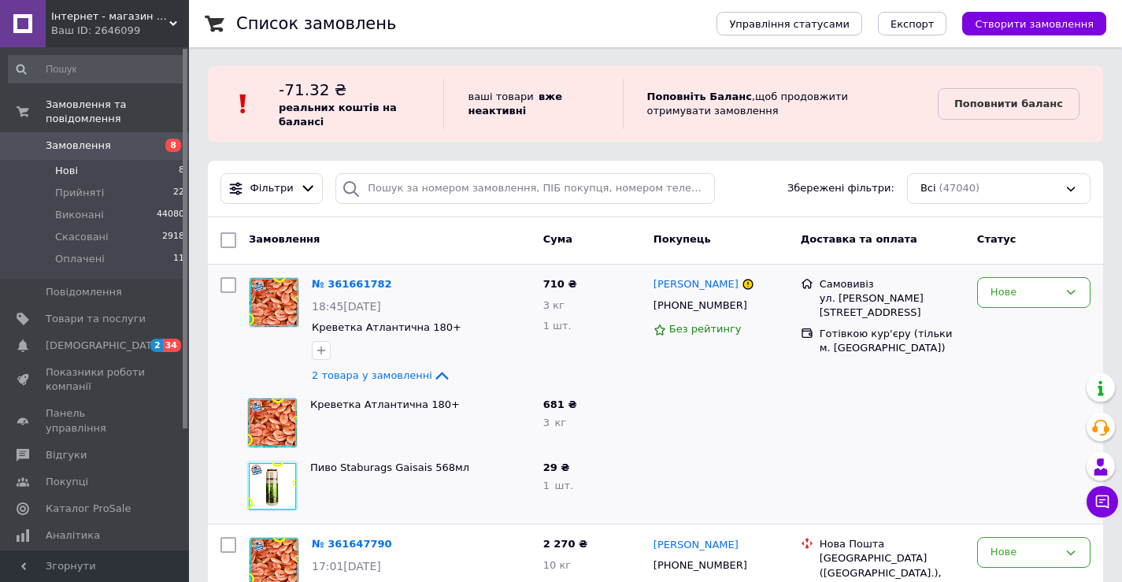
drag, startPoint x: 1036, startPoint y: 156, endPoint x: 1034, endPoint y: 259, distance: 103.2
click at [1039, 293] on div "Нове" at bounding box center [1025, 292] width 68 height 17
click at [1014, 354] on li "Виконано" at bounding box center [1034, 353] width 112 height 29
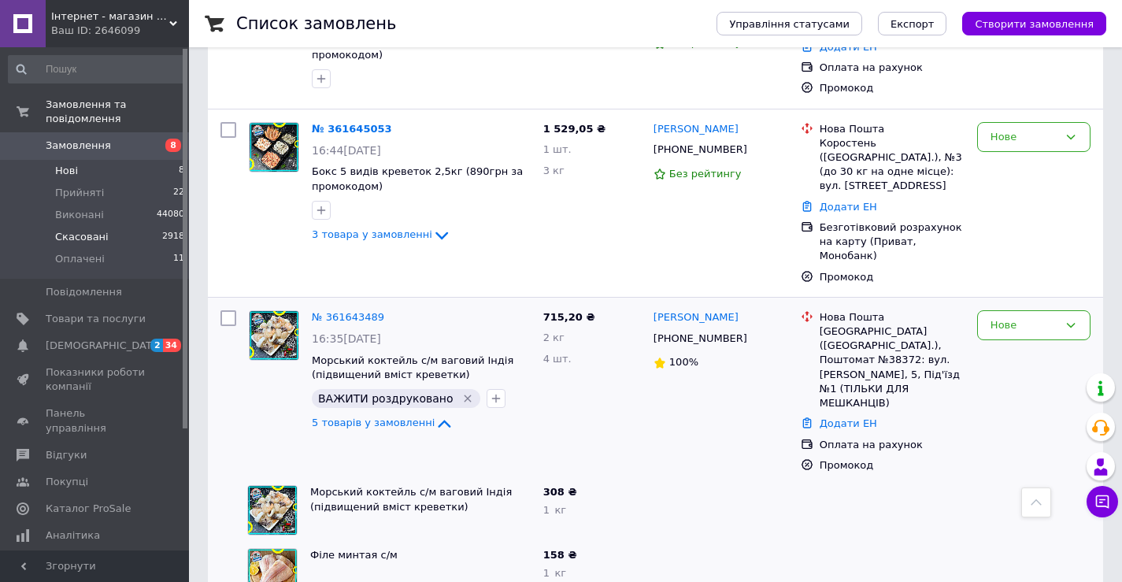
scroll to position [866, 0]
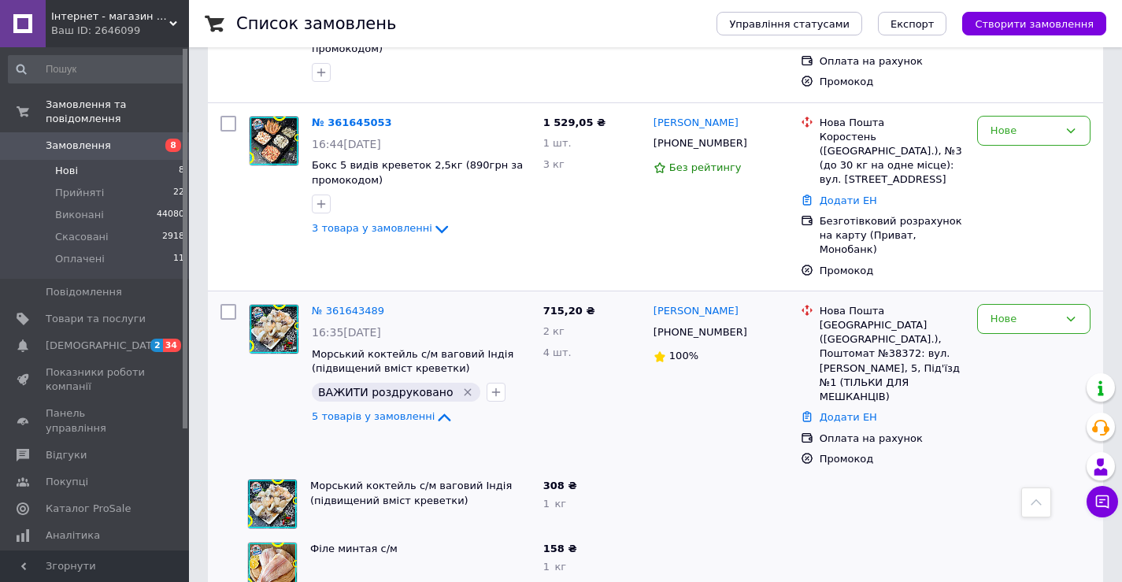
click at [113, 160] on li "Нові 8" at bounding box center [97, 171] width 194 height 22
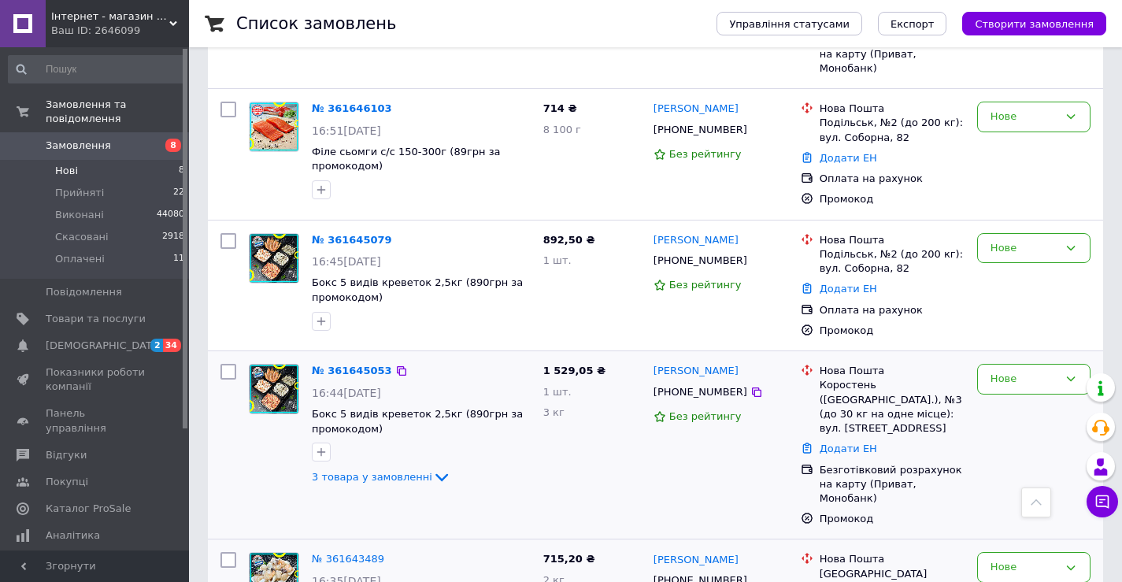
scroll to position [673, 0]
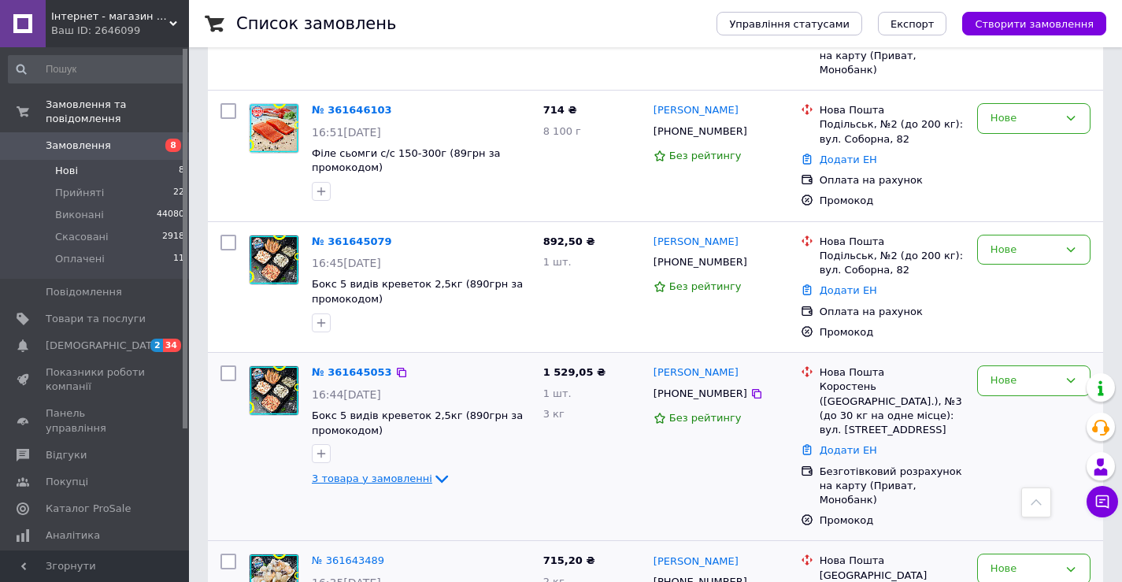
click at [349, 472] on span "3 товара у замовленні" at bounding box center [372, 478] width 120 height 12
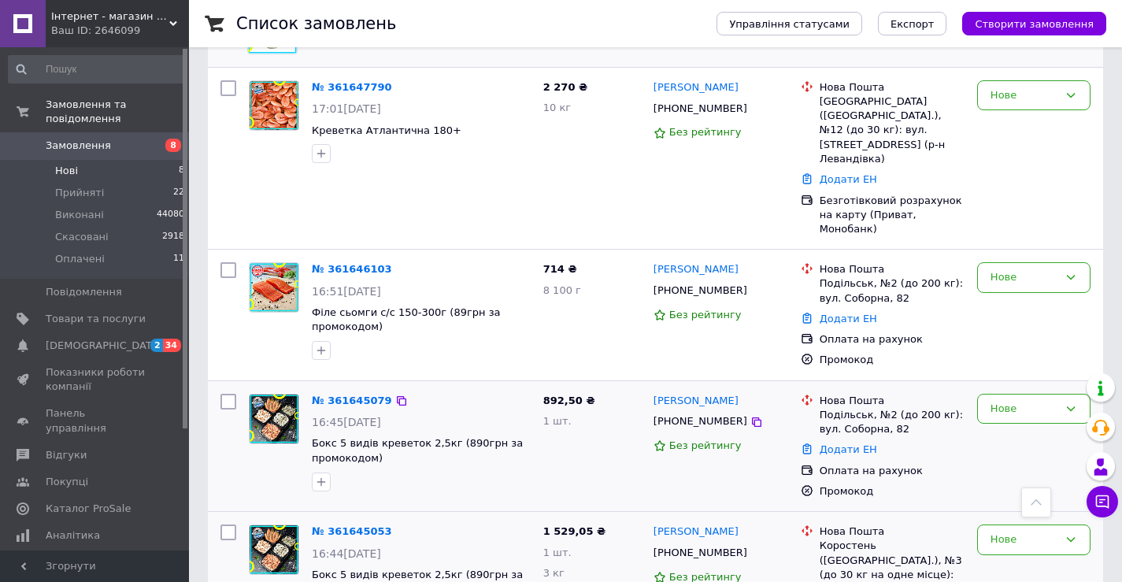
scroll to position [515, 0]
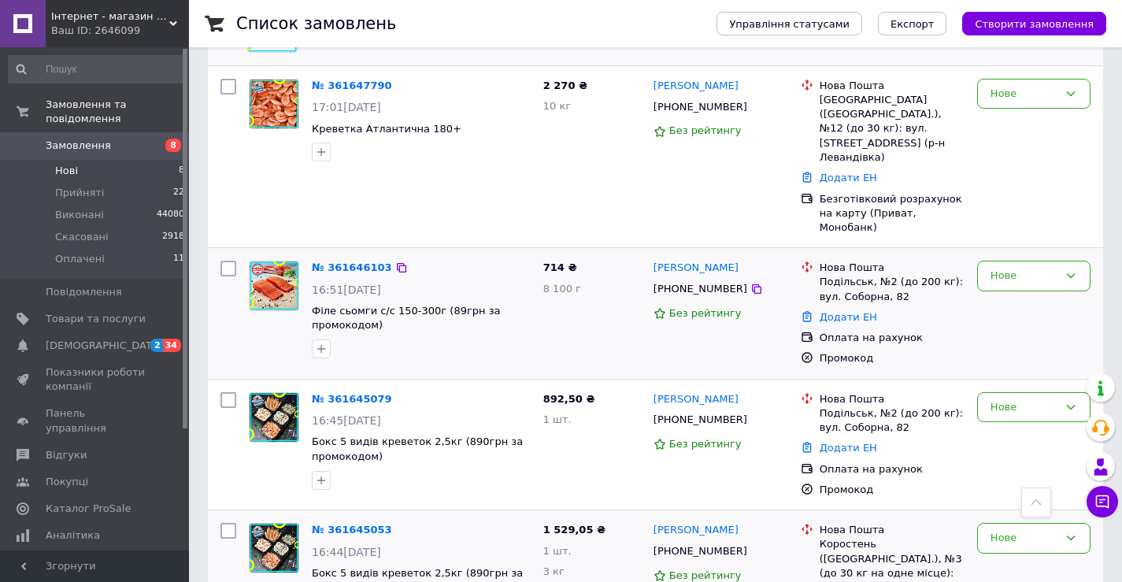
drag, startPoint x: 276, startPoint y: 360, endPoint x: 273, endPoint y: 320, distance: 40.2
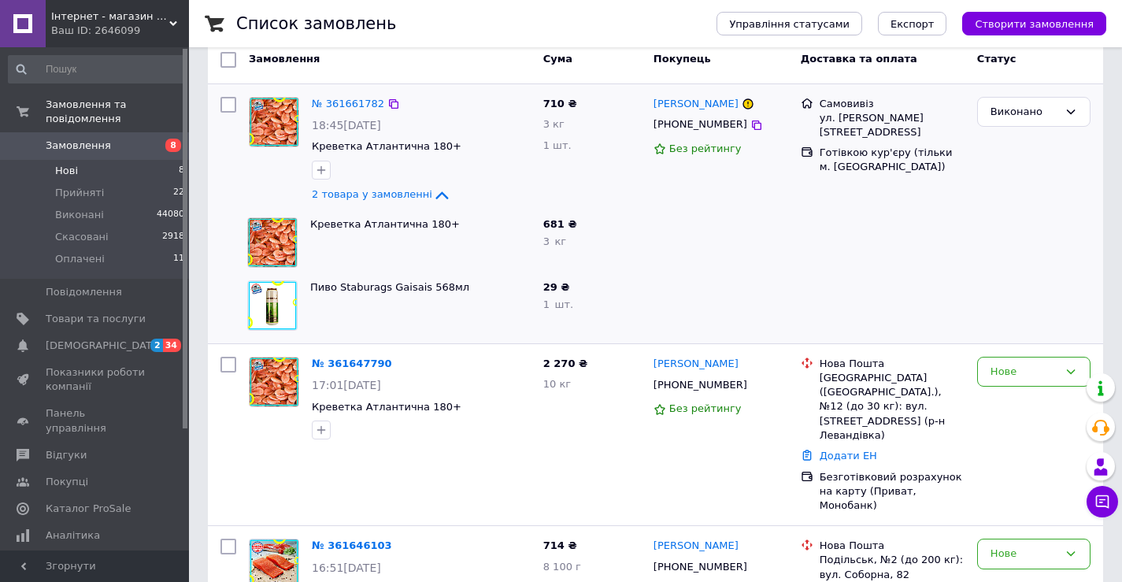
scroll to position [200, 0]
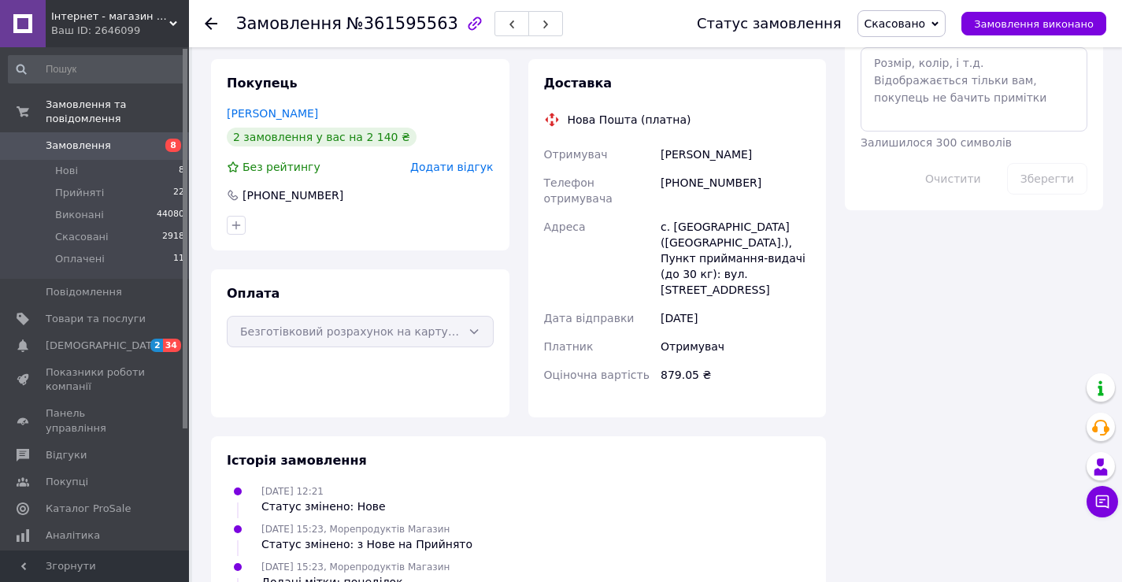
scroll to position [994, 0]
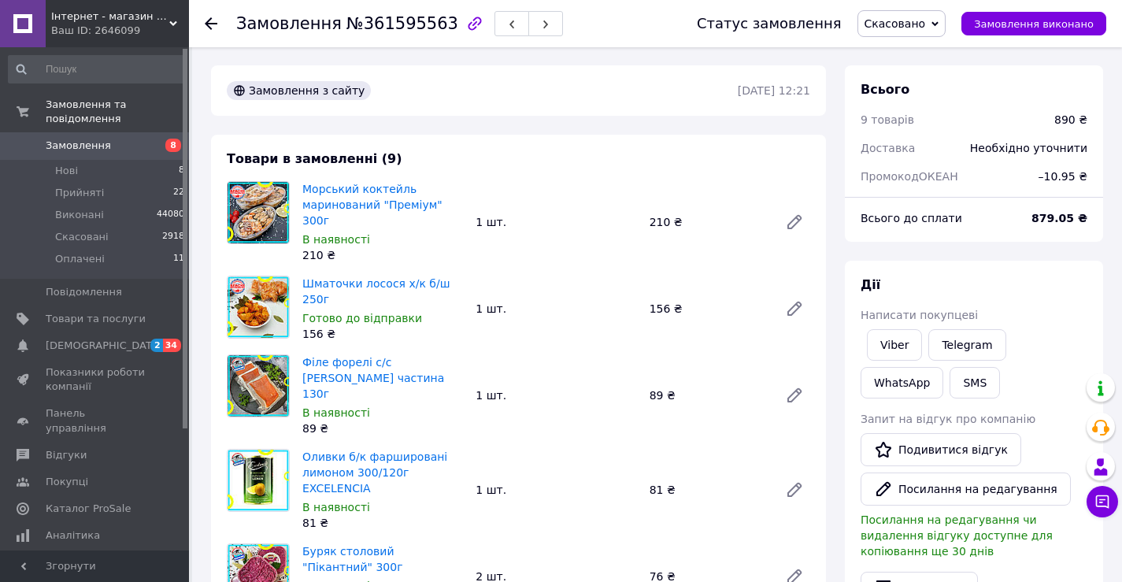
scroll to position [0, 0]
click at [889, 345] on link "Viber" at bounding box center [894, 345] width 55 height 31
click at [1027, 261] on div "Дії Написати покупцеві Viber Telegram WhatsApp SMS Запит на відгук про компанію…" at bounding box center [974, 503] width 258 height 484
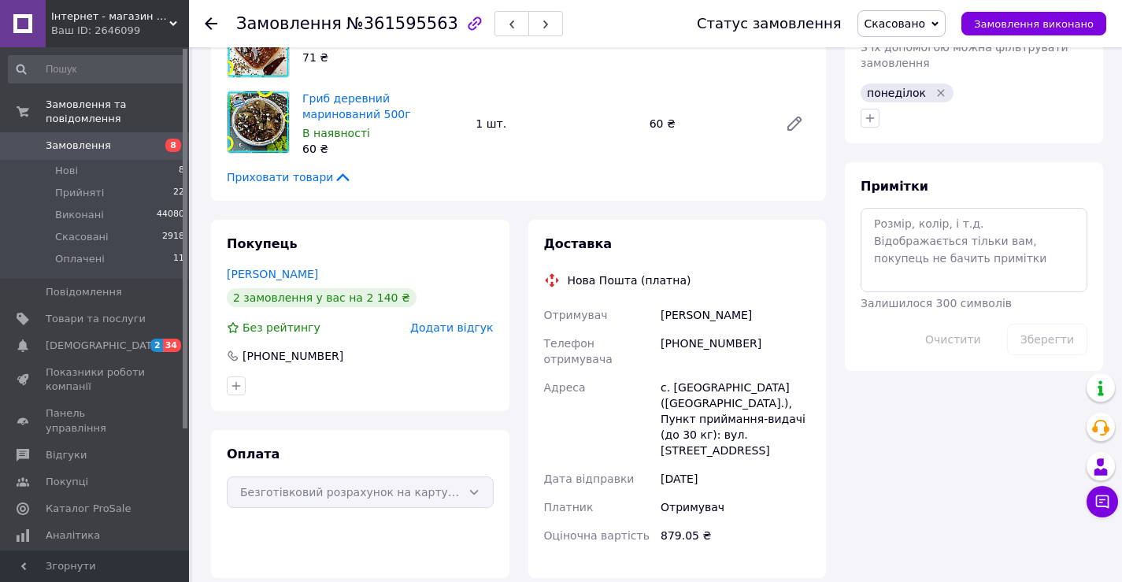
scroll to position [994, 0]
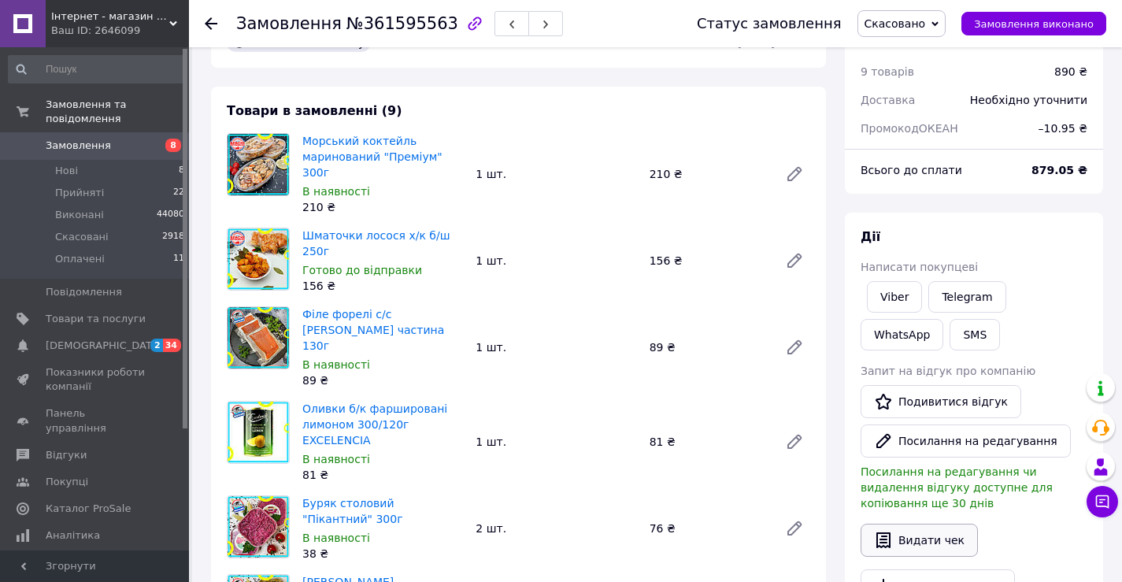
scroll to position [0, 0]
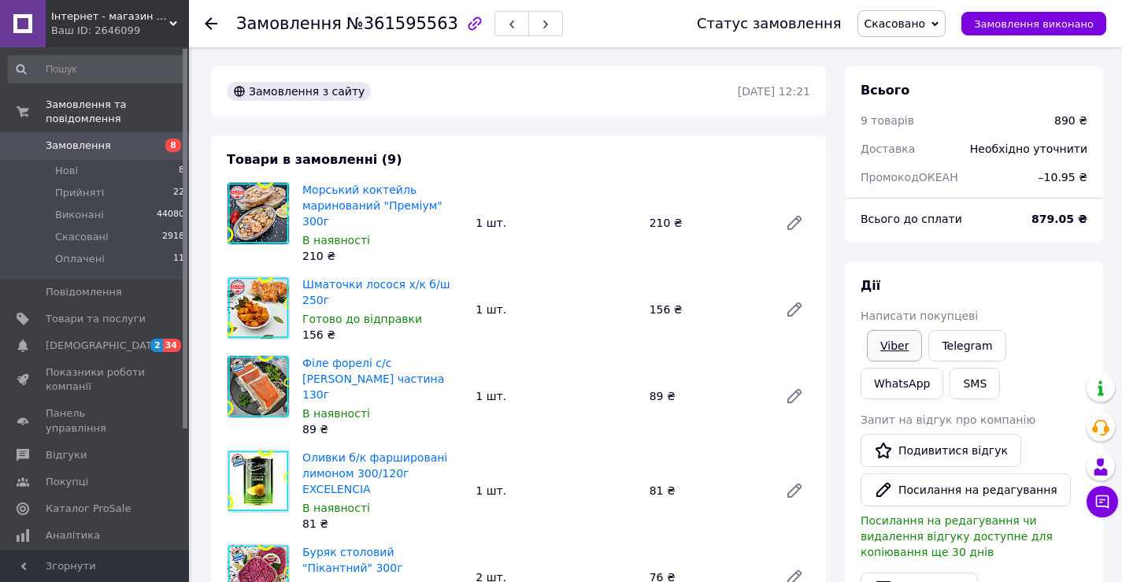
click at [895, 346] on link "Viber" at bounding box center [894, 345] width 55 height 31
click at [1022, 207] on div "Всього до сплати" at bounding box center [936, 219] width 171 height 35
click at [890, 13] on span "Скасовано" at bounding box center [902, 23] width 89 height 27
click at [921, 54] on li "Прийнято" at bounding box center [901, 55] width 87 height 24
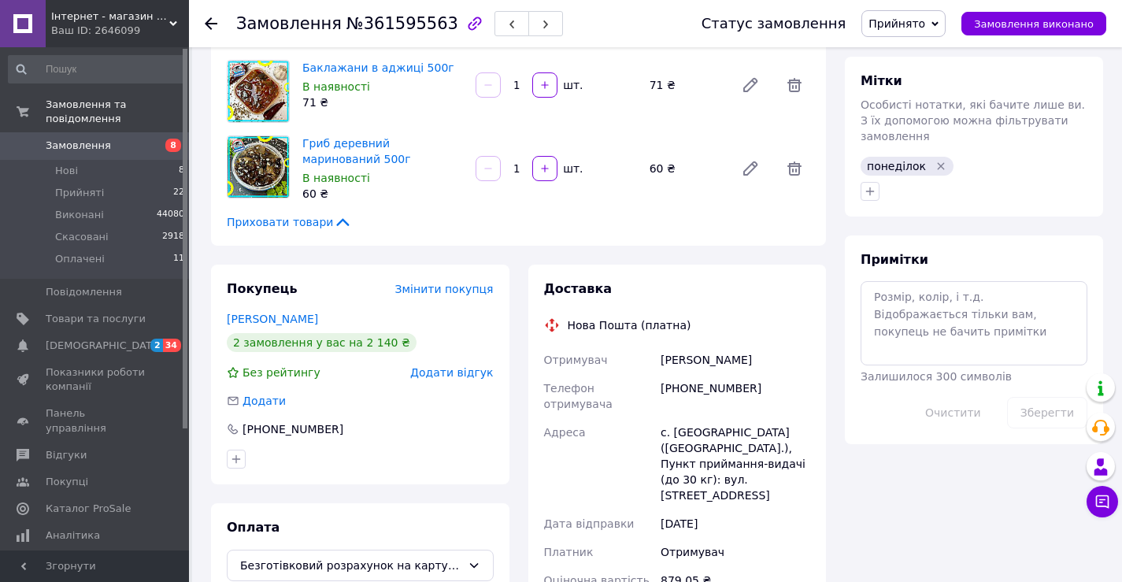
scroll to position [709, 0]
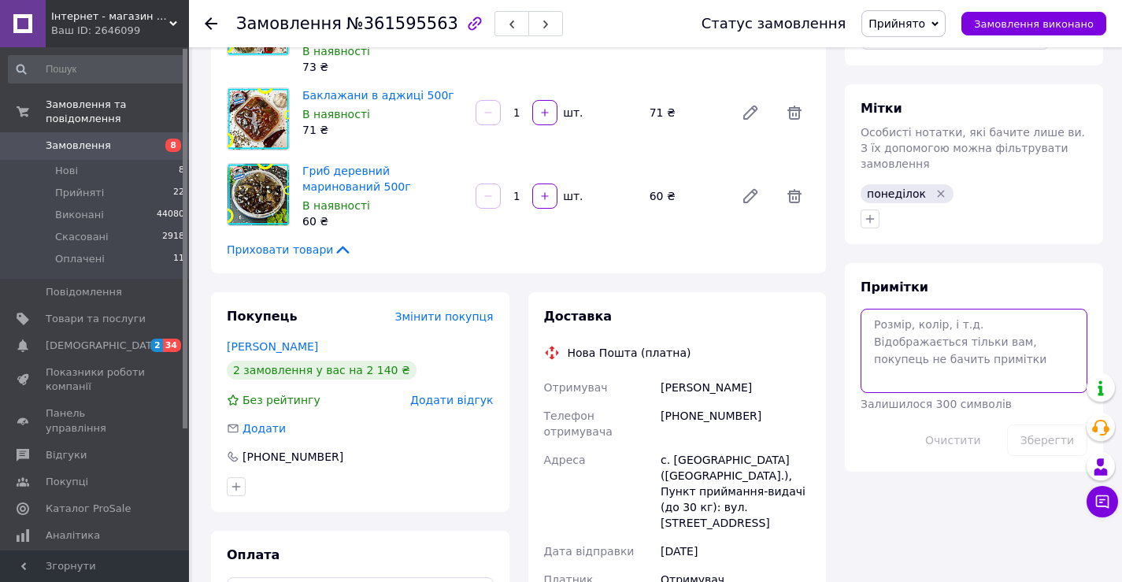
click at [911, 317] on textarea at bounding box center [974, 350] width 227 height 83
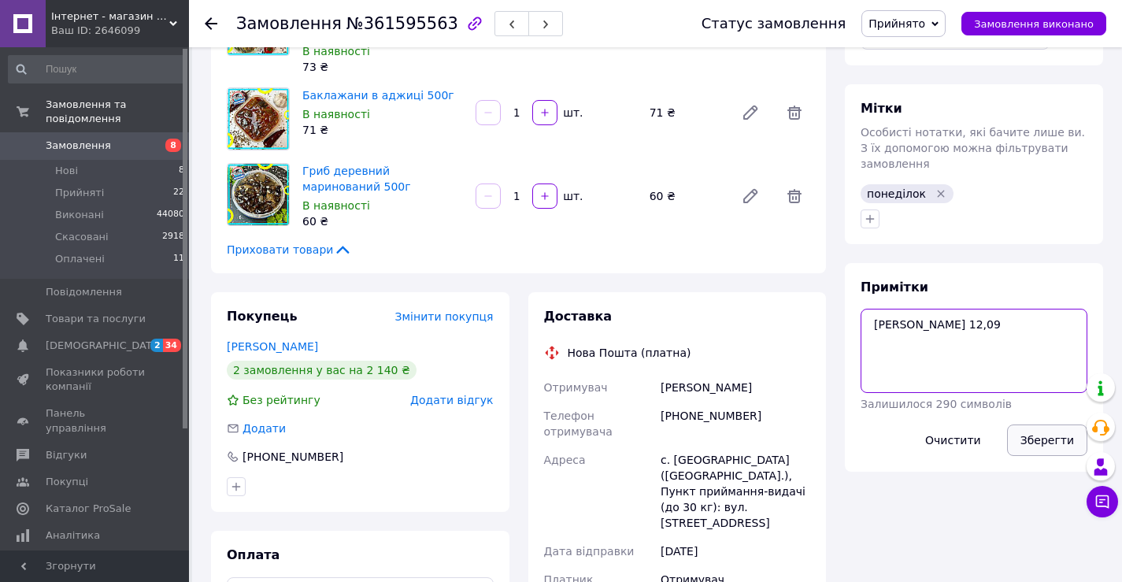
type textarea "[PERSON_NAME] 12,09"
click at [1047, 424] on button "Зберегти" at bounding box center [1047, 439] width 80 height 31
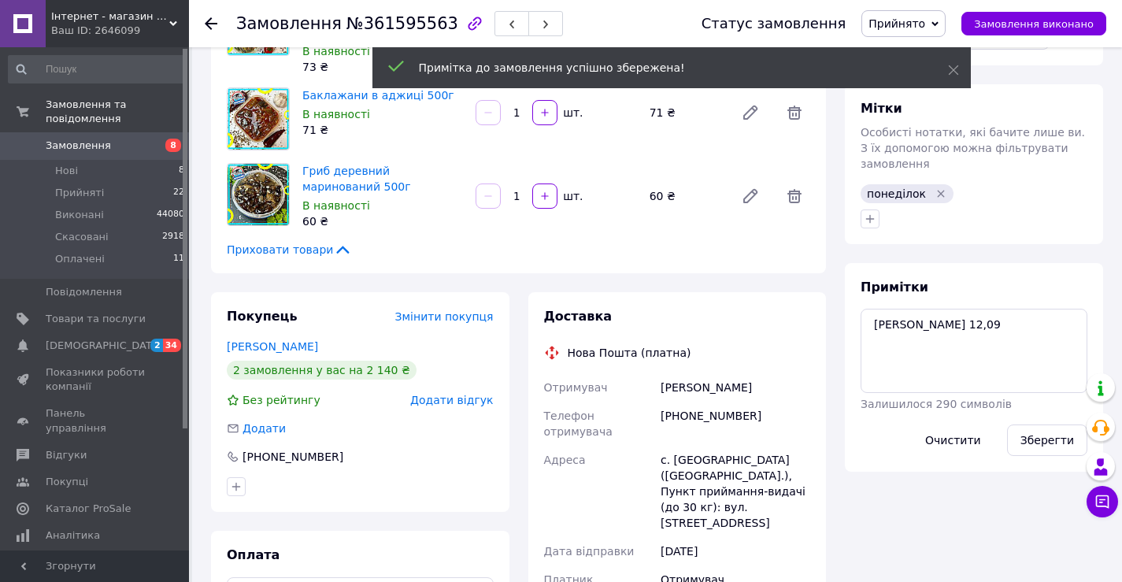
click at [920, 28] on span "Прийнято" at bounding box center [897, 23] width 57 height 13
click at [917, 99] on li "Оплачено" at bounding box center [903, 103] width 83 height 24
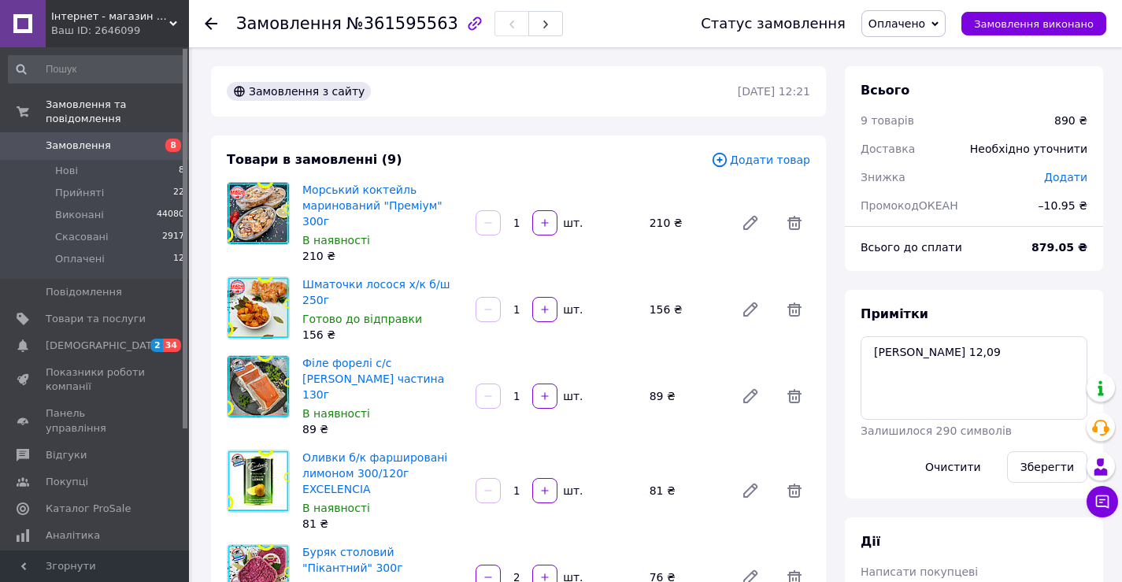
click at [1022, 235] on div "Всього до сплати" at bounding box center [936, 247] width 171 height 35
click at [921, 27] on span "Оплачено" at bounding box center [897, 23] width 57 height 13
click at [928, 100] on li "Скасовано" at bounding box center [903, 103] width 83 height 24
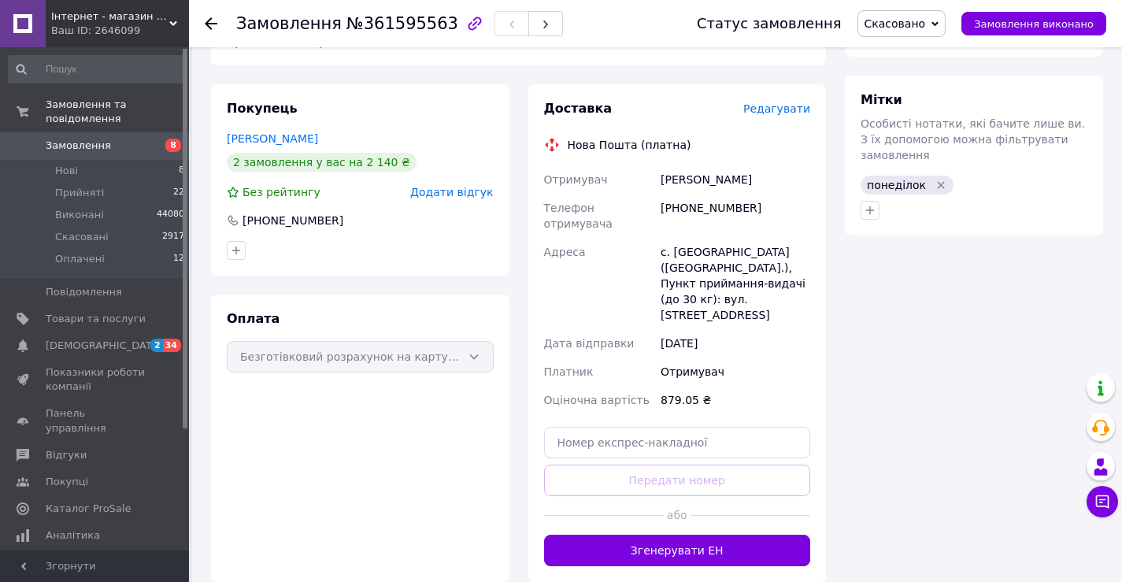
scroll to position [774, 0]
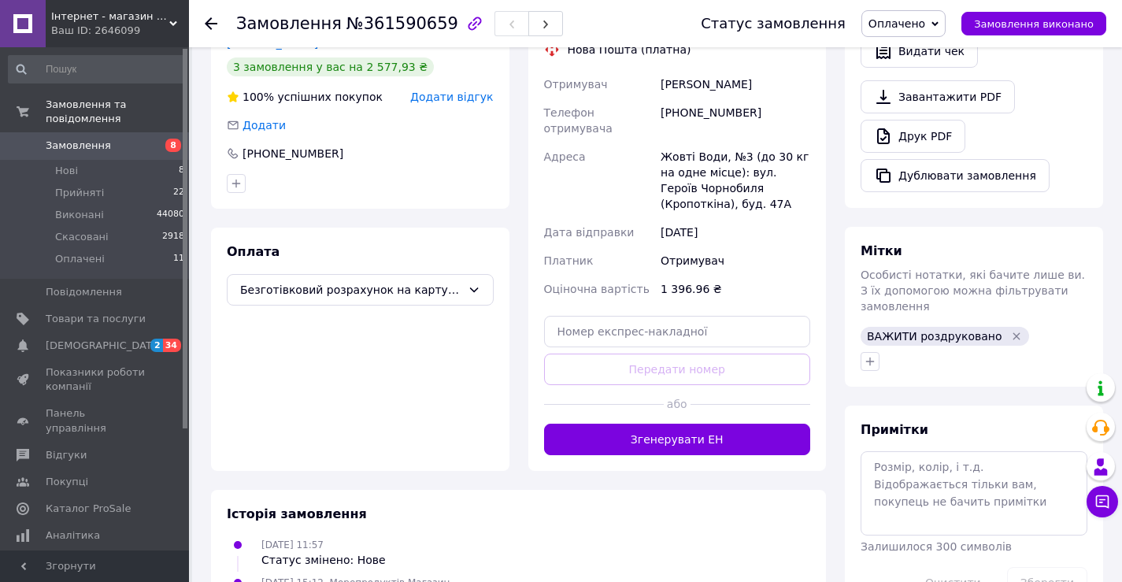
scroll to position [630, 0]
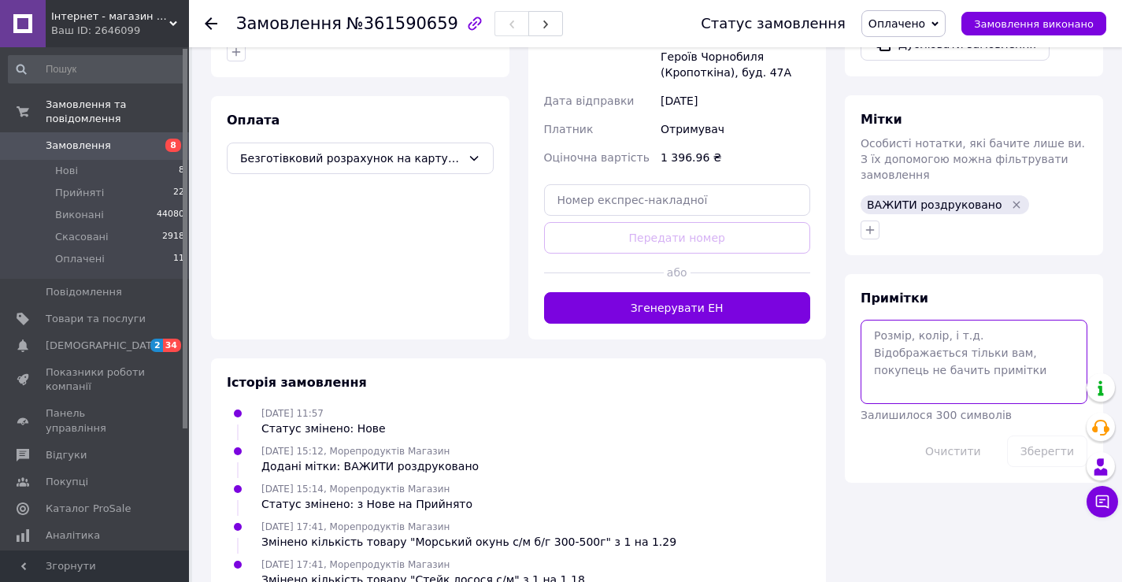
click at [912, 335] on textarea at bounding box center [974, 361] width 227 height 83
click at [976, 338] on textarea at bounding box center [974, 361] width 227 height 83
type textarea "Женя 12,09"
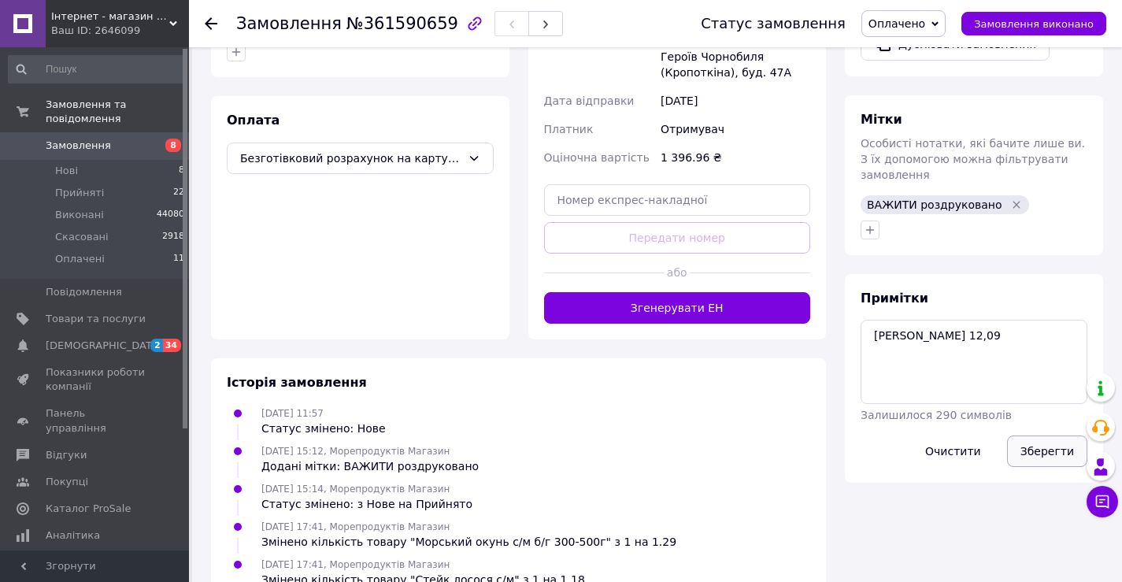
click at [1044, 435] on button "Зберегти" at bounding box center [1047, 450] width 80 height 31
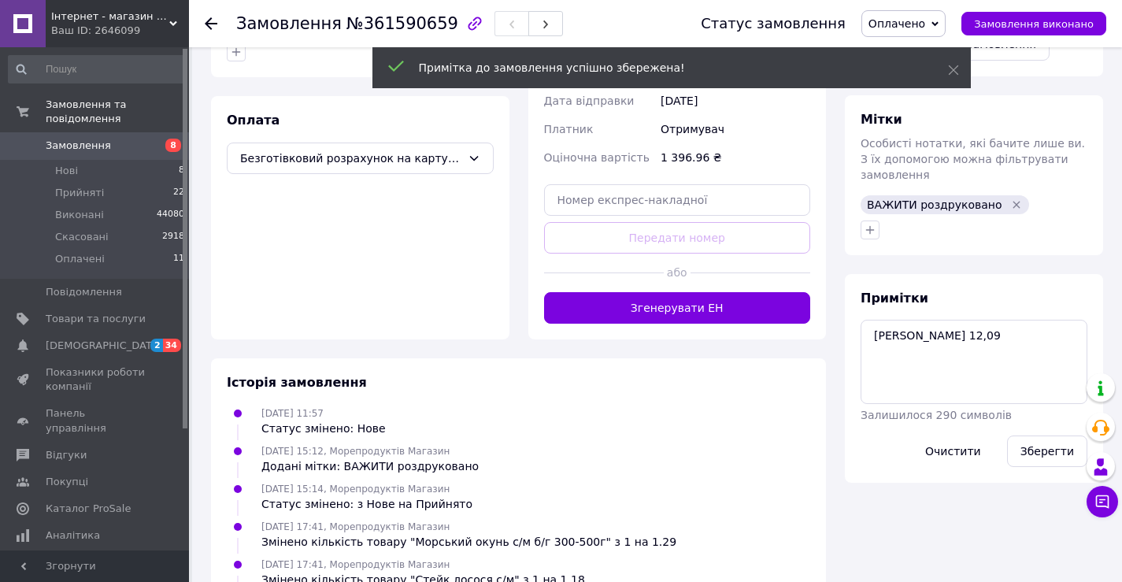
drag, startPoint x: 870, startPoint y: 167, endPoint x: 872, endPoint y: 226, distance: 59.1
click at [869, 198] on span "ВАЖИТИ роздруковано" at bounding box center [934, 204] width 135 height 13
click at [873, 225] on icon "button" at bounding box center [870, 229] width 9 height 9
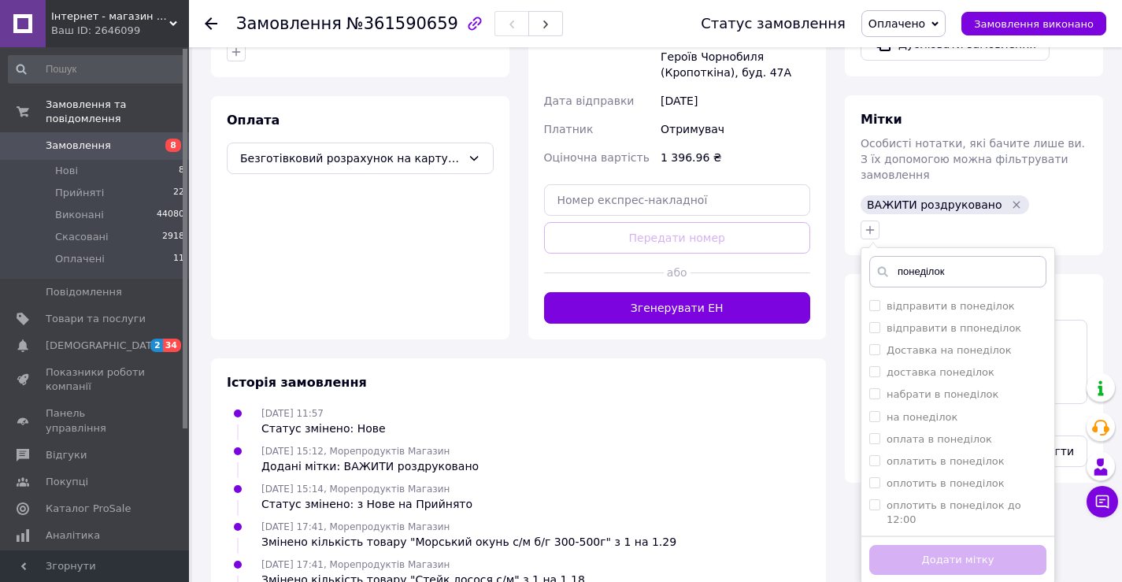
type input "понеділок"
click at [908, 536] on label "понеділок" at bounding box center [914, 542] width 55 height 12
checkbox input "true"
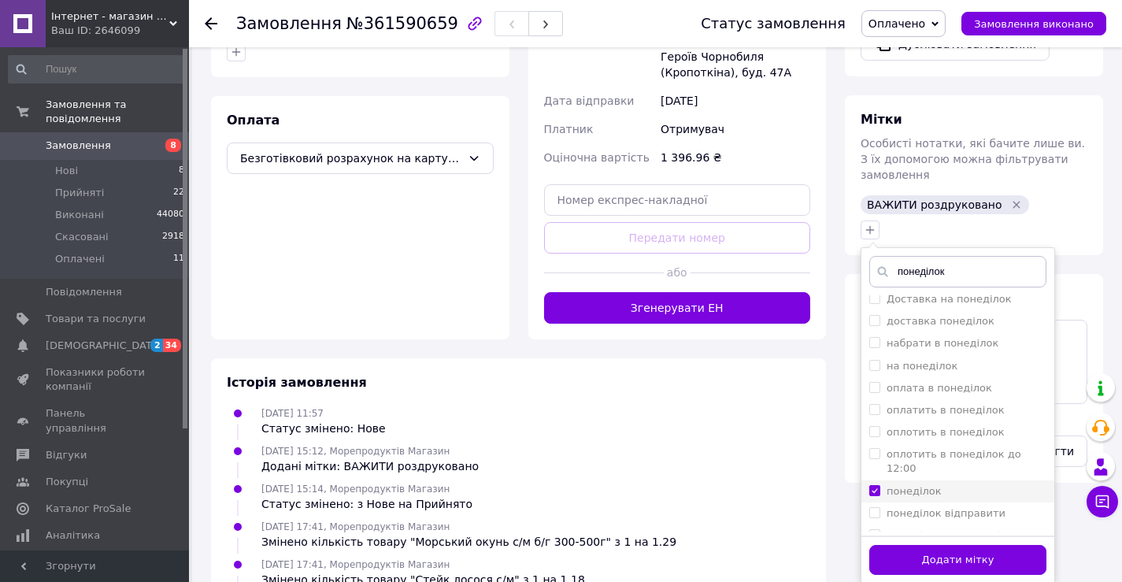
scroll to position [79, 0]
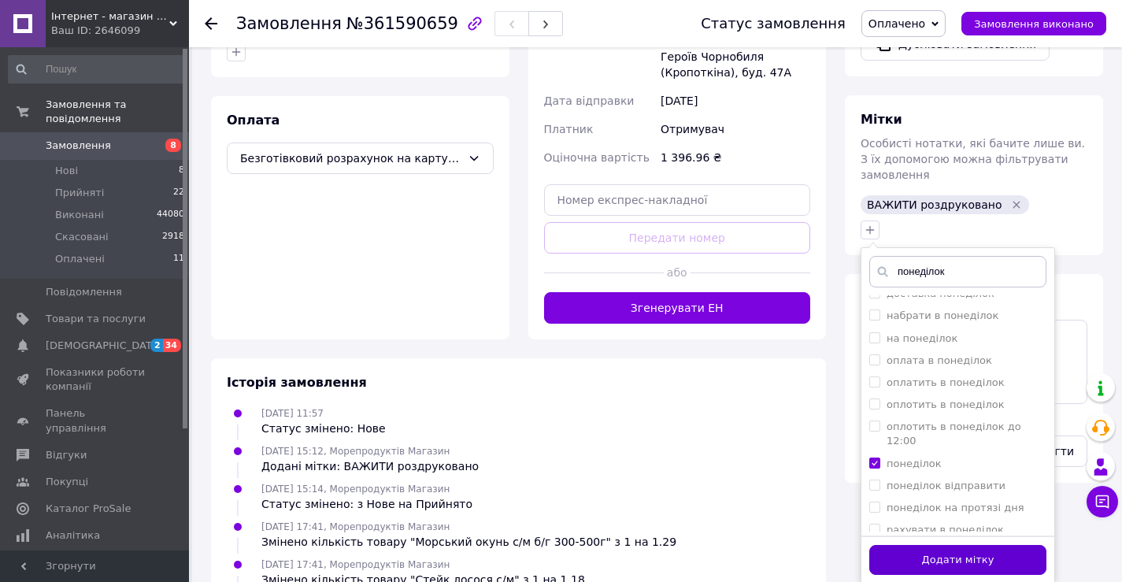
click at [922, 545] on button "Додати мітку" at bounding box center [957, 560] width 177 height 31
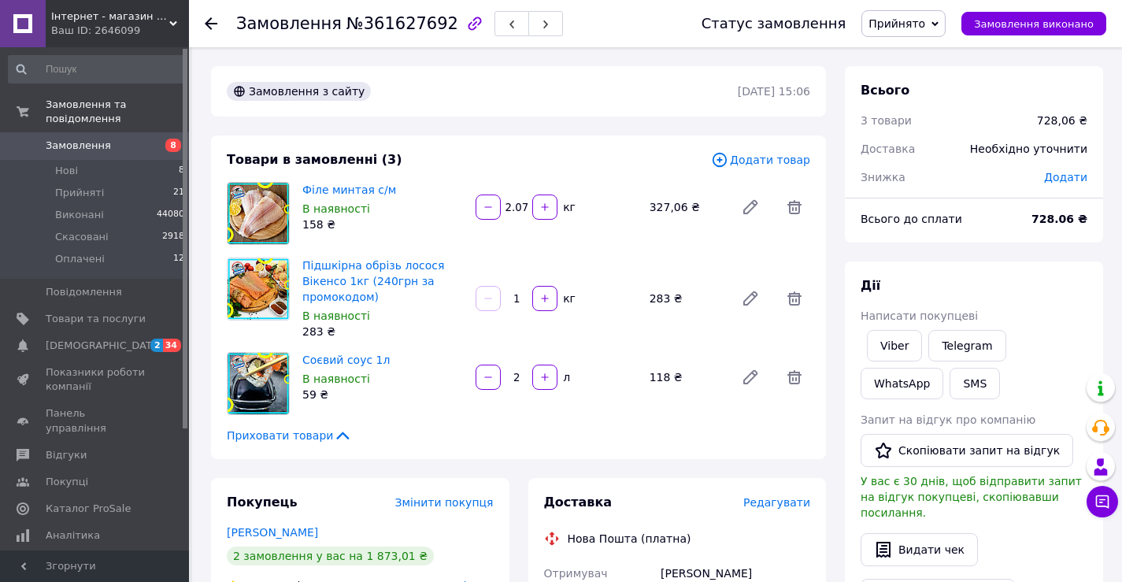
click at [999, 243] on div "Всього 3 товари 728,06 ₴ Доставка Необхідно уточнити Знижка Додати Всього до сп…" at bounding box center [974, 589] width 258 height 1047
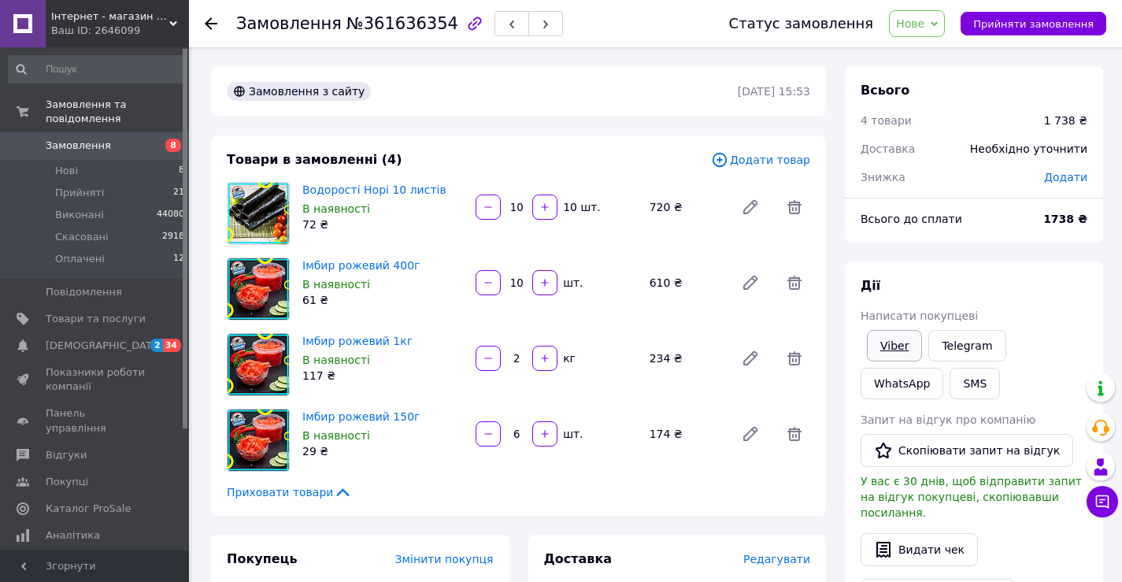
click at [884, 343] on link "Viber" at bounding box center [894, 345] width 55 height 31
drag, startPoint x: 890, startPoint y: 249, endPoint x: 897, endPoint y: 295, distance: 46.2
click at [890, 249] on div "Всього 4 товари 1 738 ₴ Доставка Необхідно уточнити Знижка Додати Всього до спл…" at bounding box center [974, 576] width 258 height 1021
drag, startPoint x: 967, startPoint y: 237, endPoint x: 969, endPoint y: 222, distance: 15.1
click at [967, 237] on div "Всього до сплати 1738 ₴" at bounding box center [974, 226] width 258 height 31
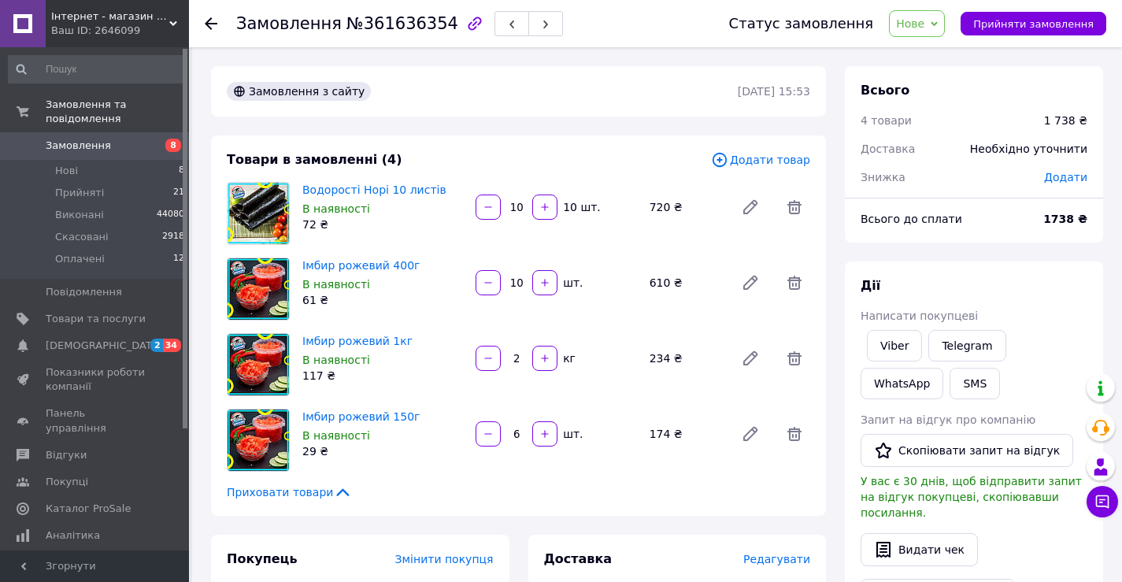
click at [943, 24] on span "Нове" at bounding box center [917, 23] width 56 height 27
click at [938, 51] on li "Прийнято" at bounding box center [926, 55] width 72 height 24
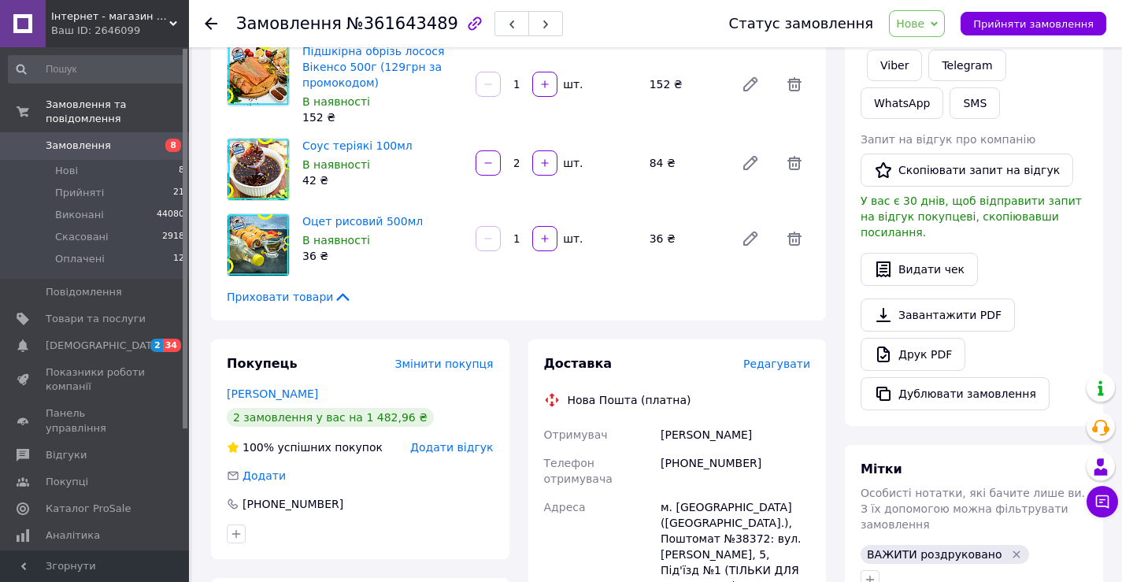
scroll to position [394, 0]
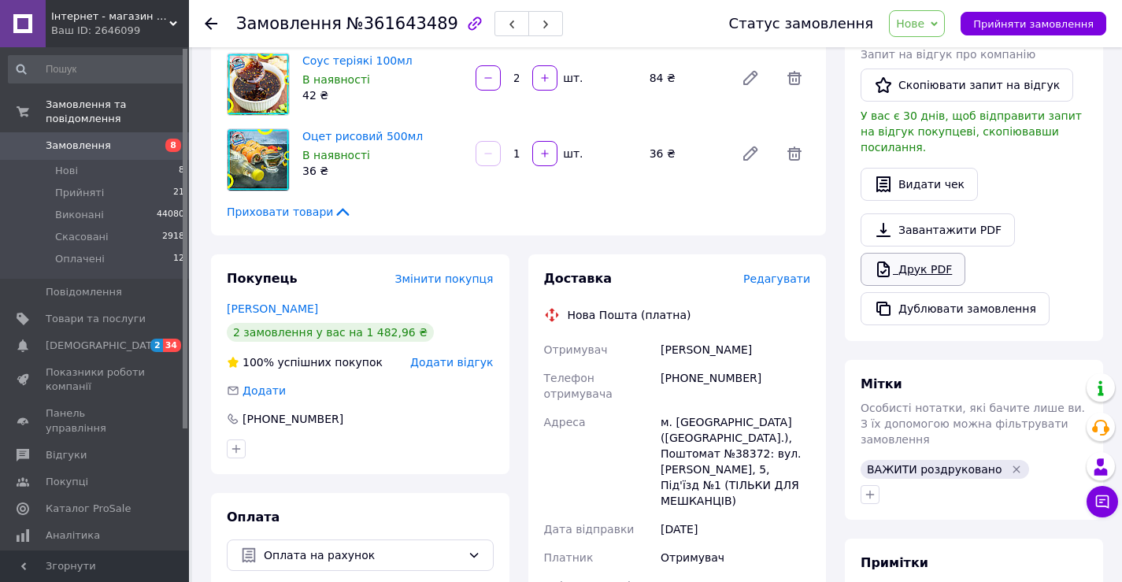
click at [919, 260] on link "Друк PDF" at bounding box center [913, 269] width 105 height 33
click at [913, 28] on span "Нове" at bounding box center [910, 23] width 28 height 13
click at [925, 54] on li "Прийнято" at bounding box center [926, 55] width 72 height 24
